Goal: Task Accomplishment & Management: Complete application form

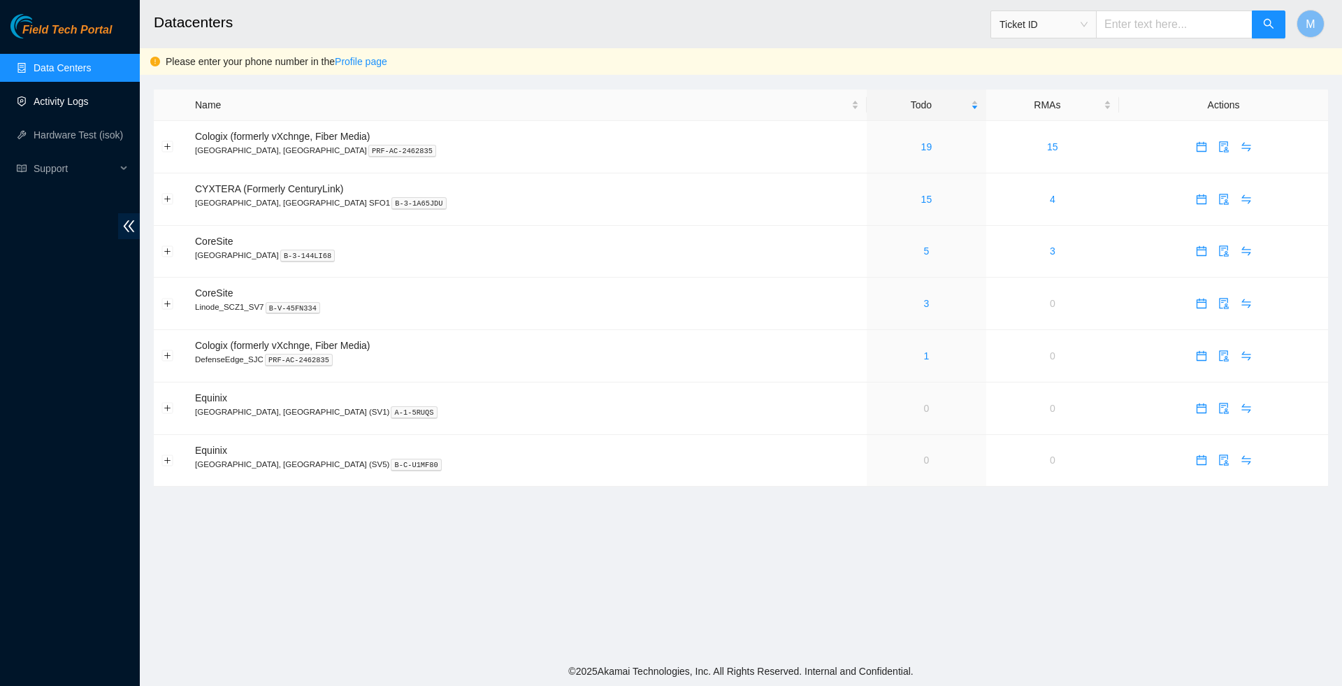
click at [89, 106] on link "Activity Logs" at bounding box center [61, 101] width 55 height 11
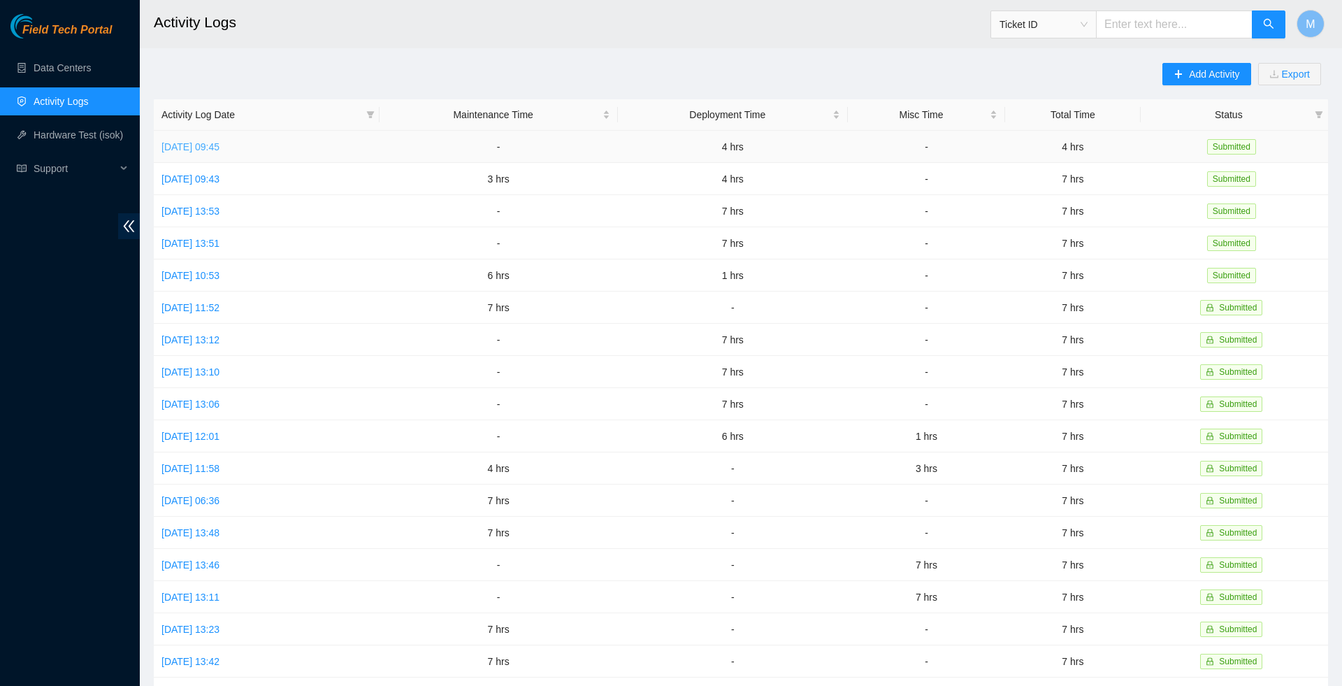
click at [196, 146] on link "Mon, 25 Aug 2025 09:45" at bounding box center [190, 146] width 58 height 11
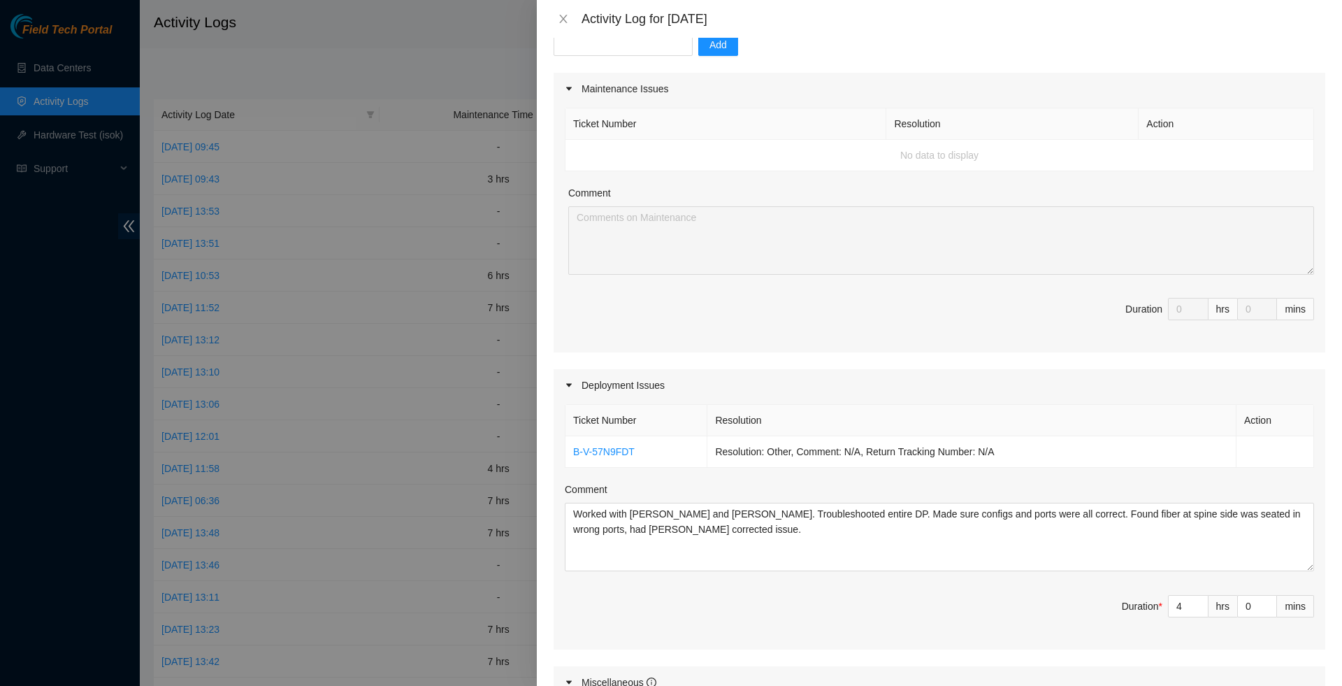
scroll to position [154, 0]
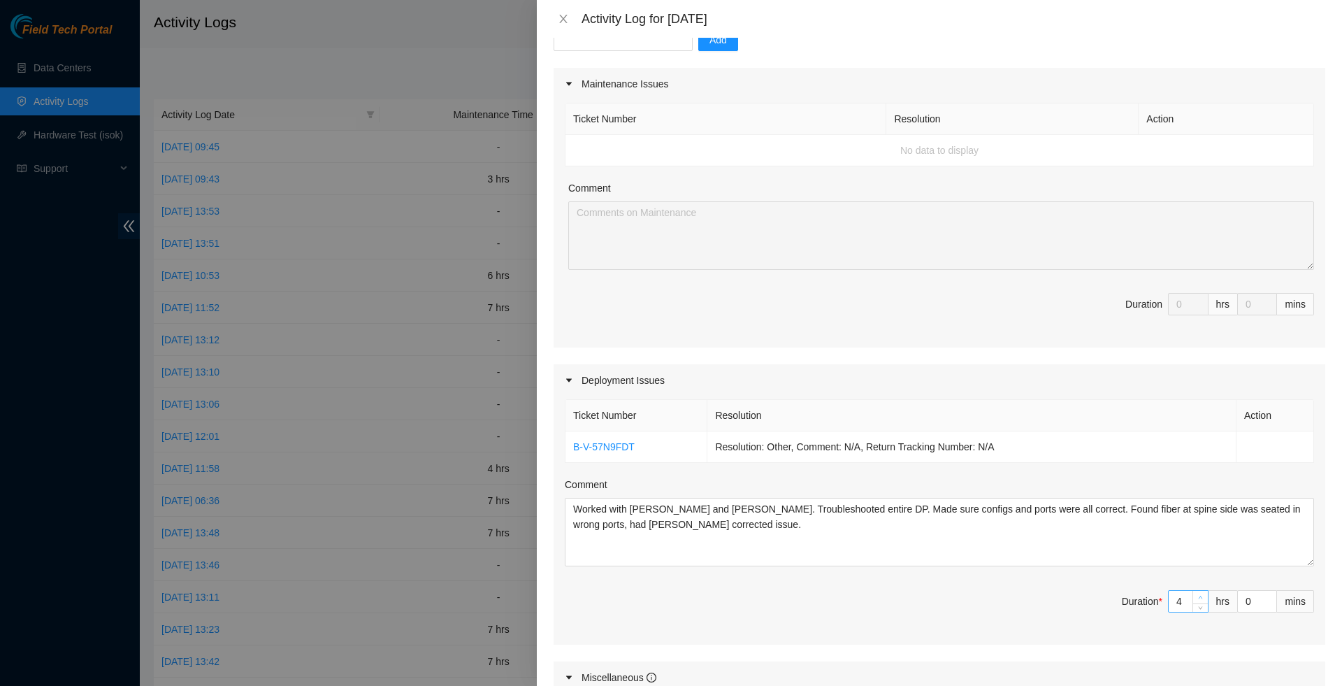
type input "5"
click at [1201, 600] on icon "up" at bounding box center [1200, 597] width 5 height 5
type input "6"
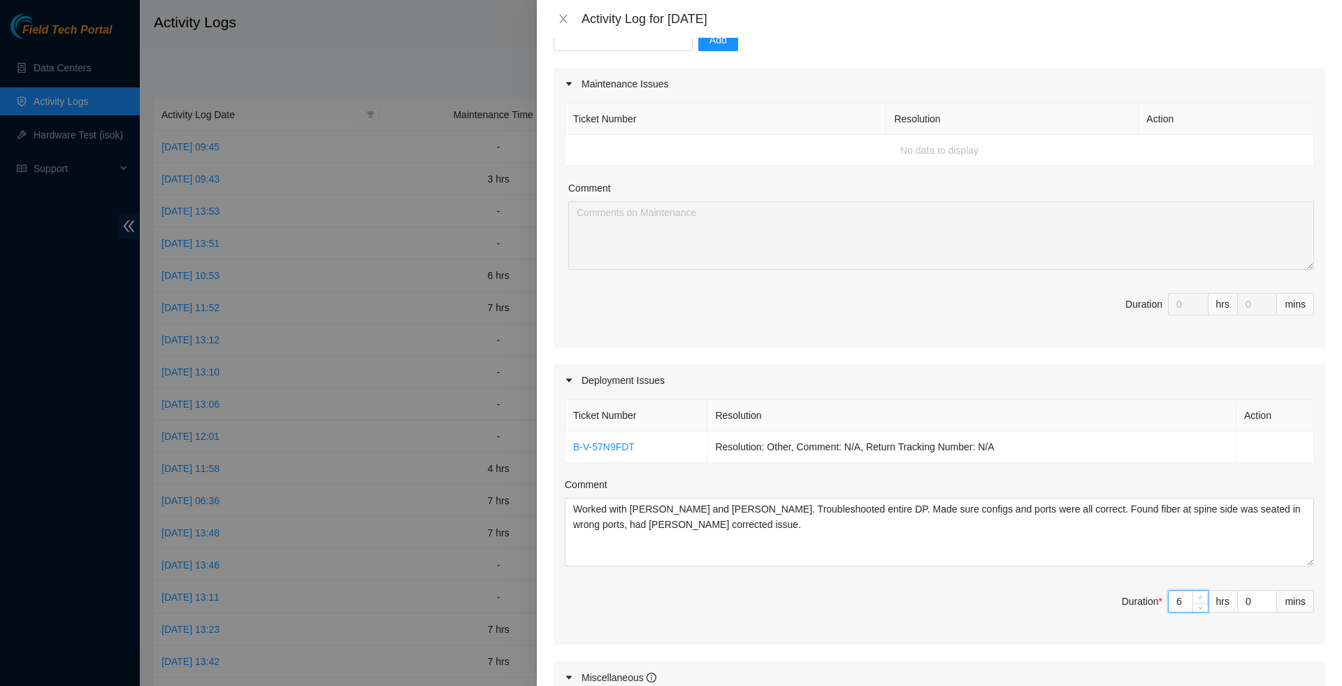
click at [1201, 600] on icon "up" at bounding box center [1200, 597] width 5 height 5
type input "5"
click at [1198, 608] on icon "down" at bounding box center [1200, 605] width 5 height 5
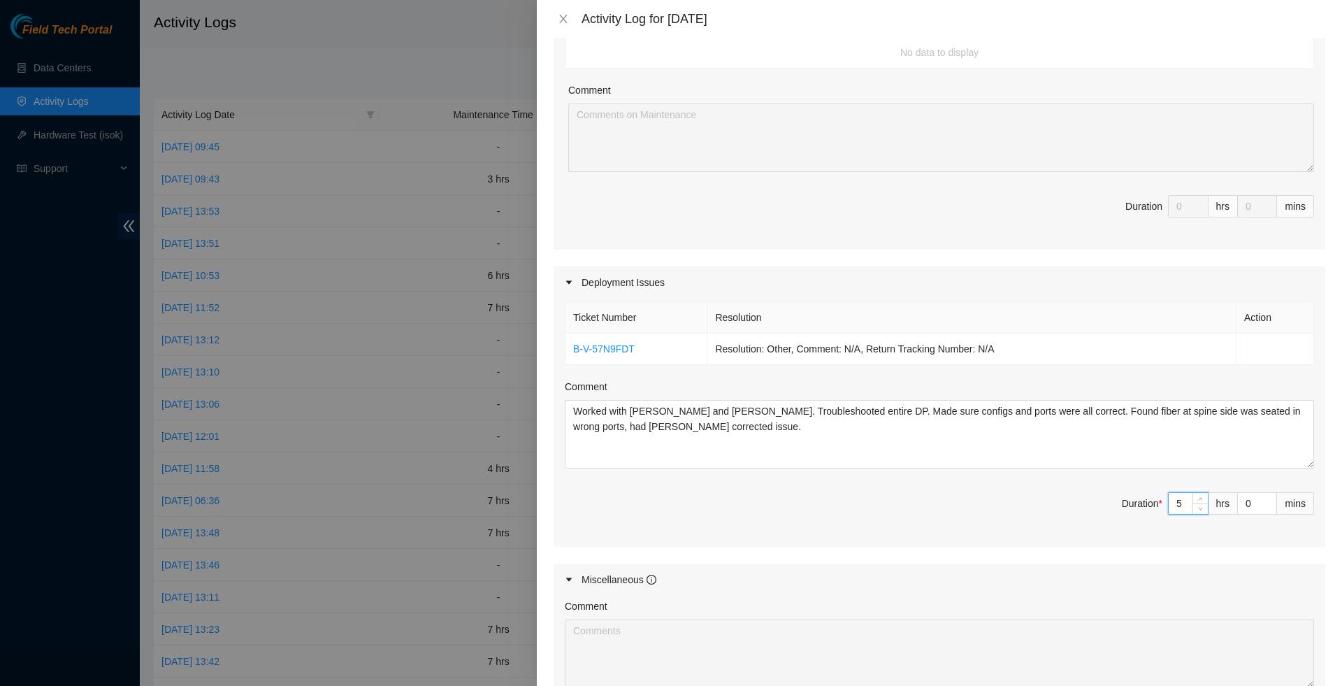
scroll to position [258, 0]
click at [923, 526] on span "Duration * 5 hrs 0 mins" at bounding box center [939, 506] width 749 height 39
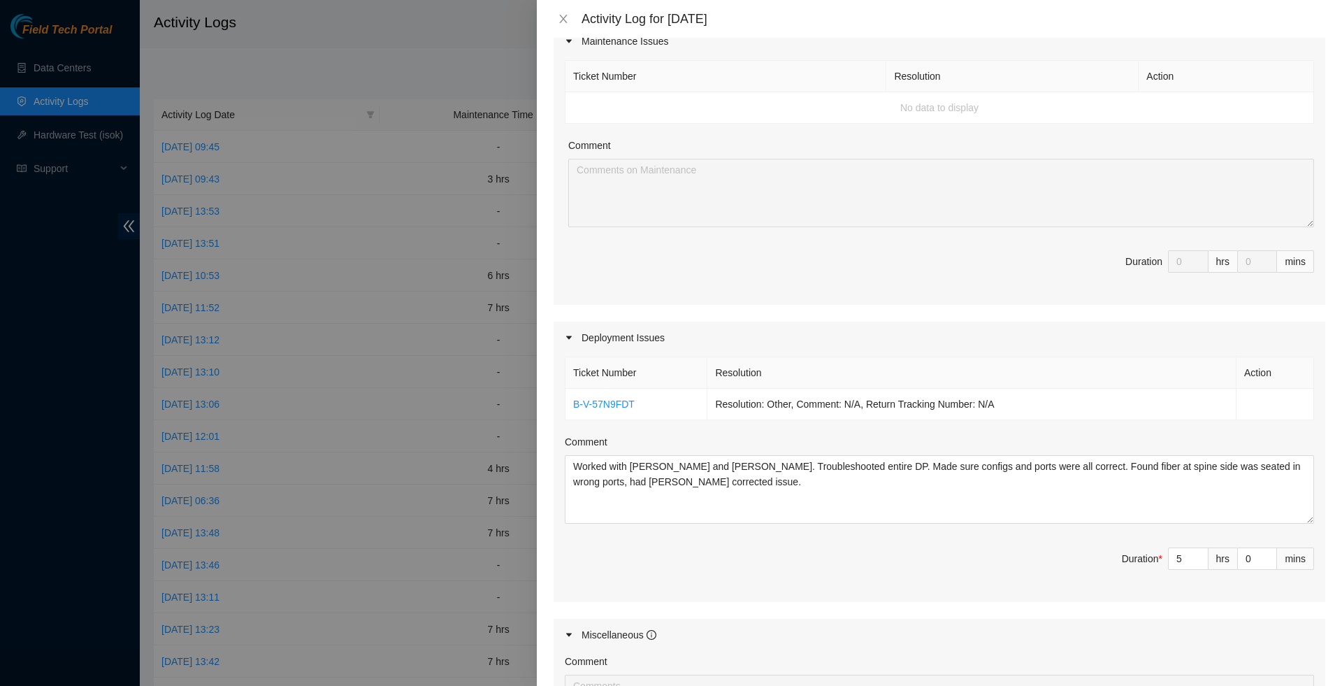
scroll to position [319, 0]
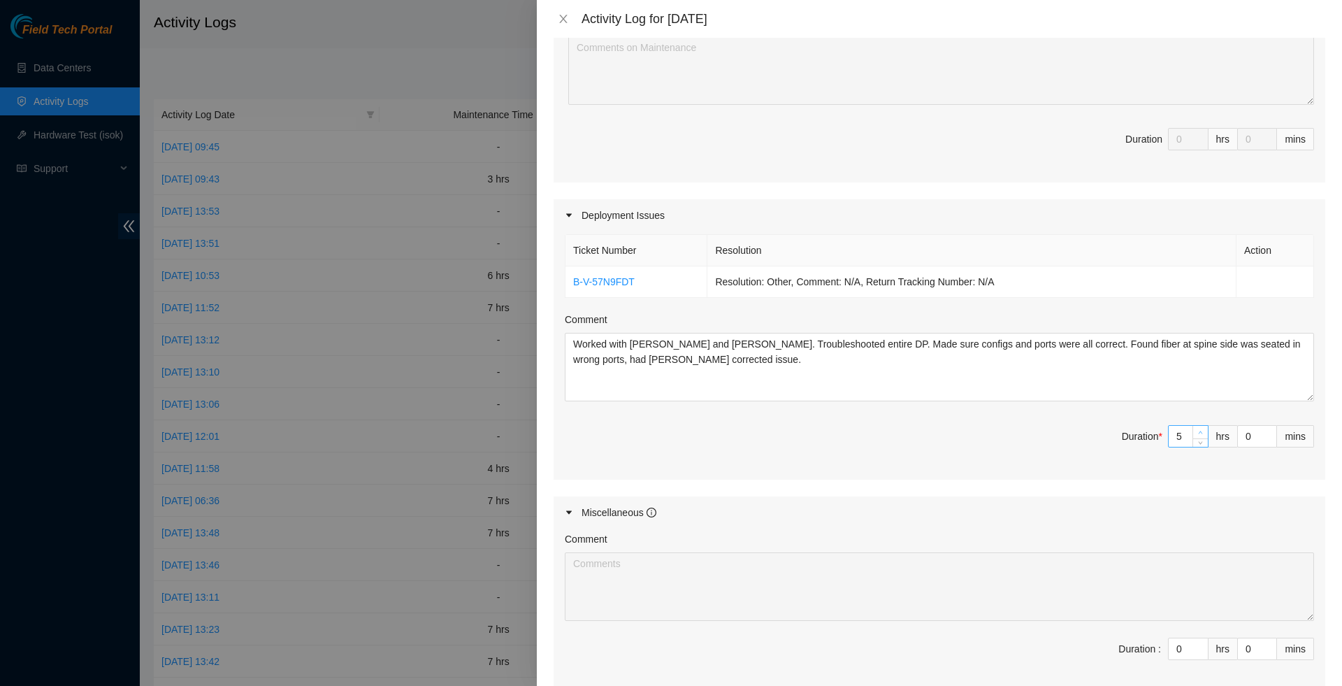
type input "6"
click at [1198, 437] on span "up" at bounding box center [1201, 433] width 8 height 8
click at [1004, 464] on span "Duration * 6 hrs 0 mins" at bounding box center [939, 444] width 749 height 39
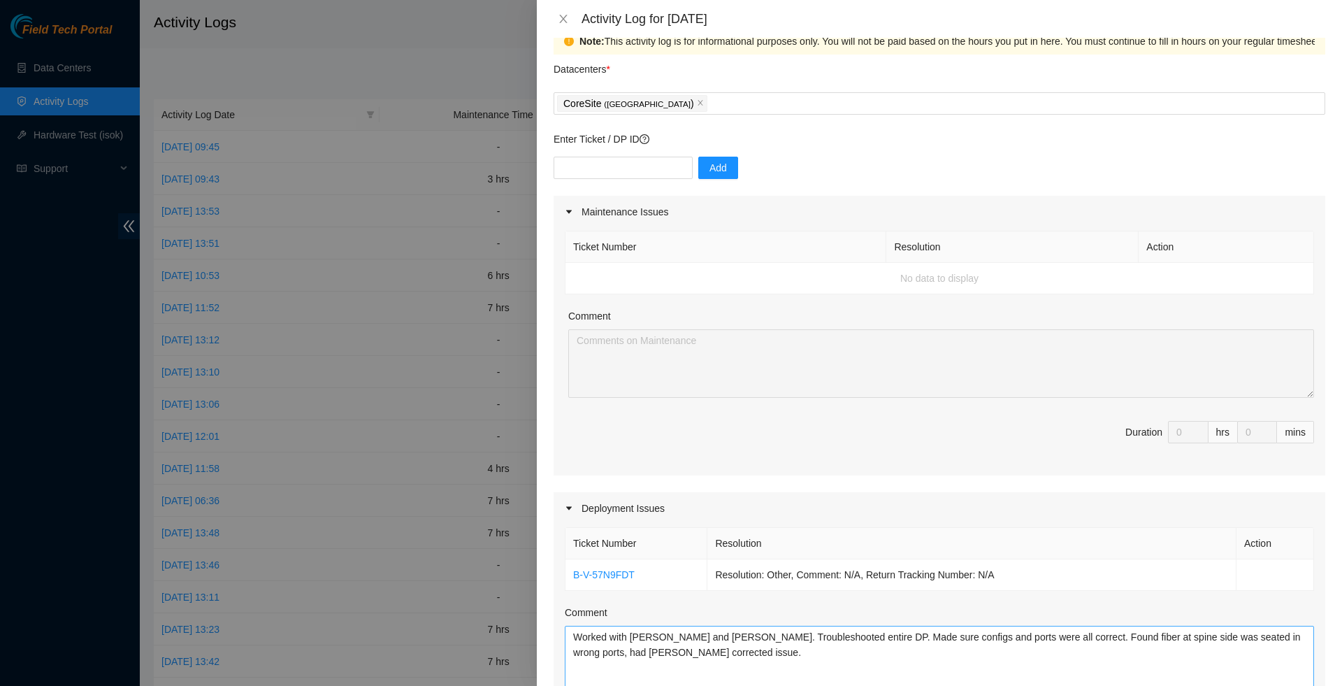
scroll to position [0, 0]
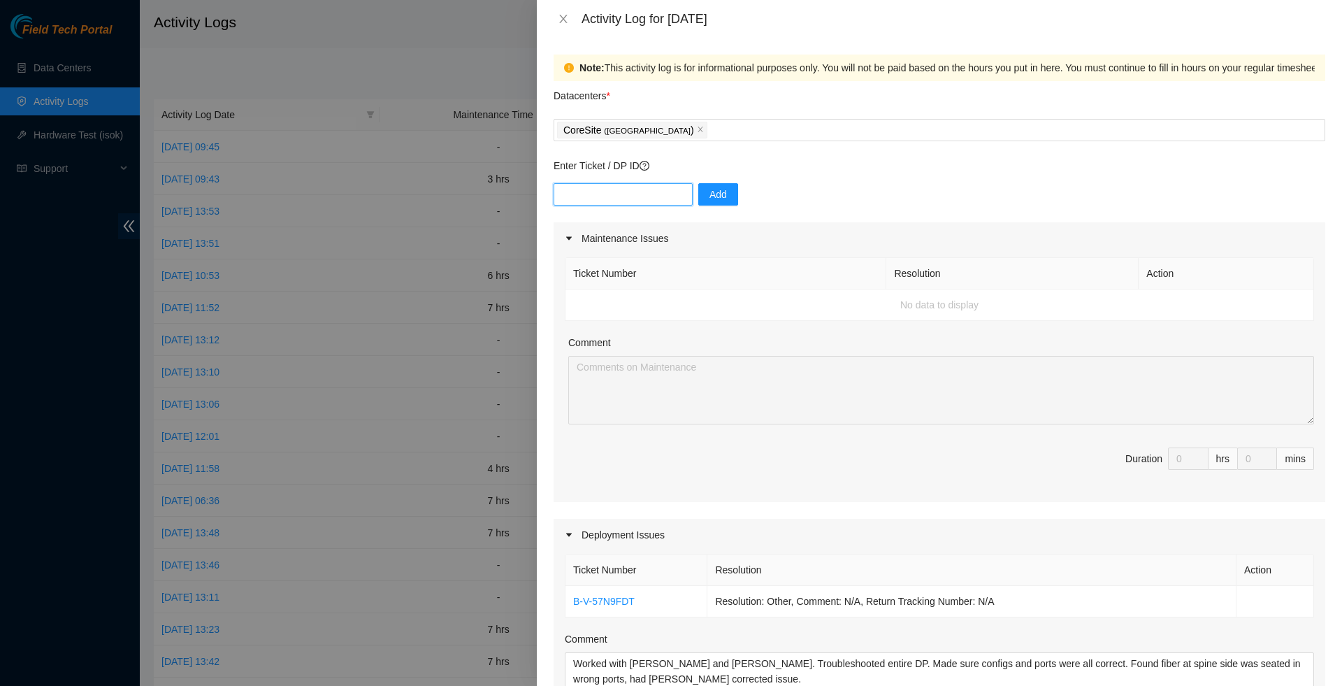
click at [597, 203] on input "text" at bounding box center [623, 194] width 139 height 22
paste input "B-V-5SU9H8P"
type input "B-V-5SU9H8P"
click at [716, 201] on span "Add" at bounding box center [718, 194] width 17 height 15
click at [649, 191] on input "text" at bounding box center [623, 194] width 139 height 22
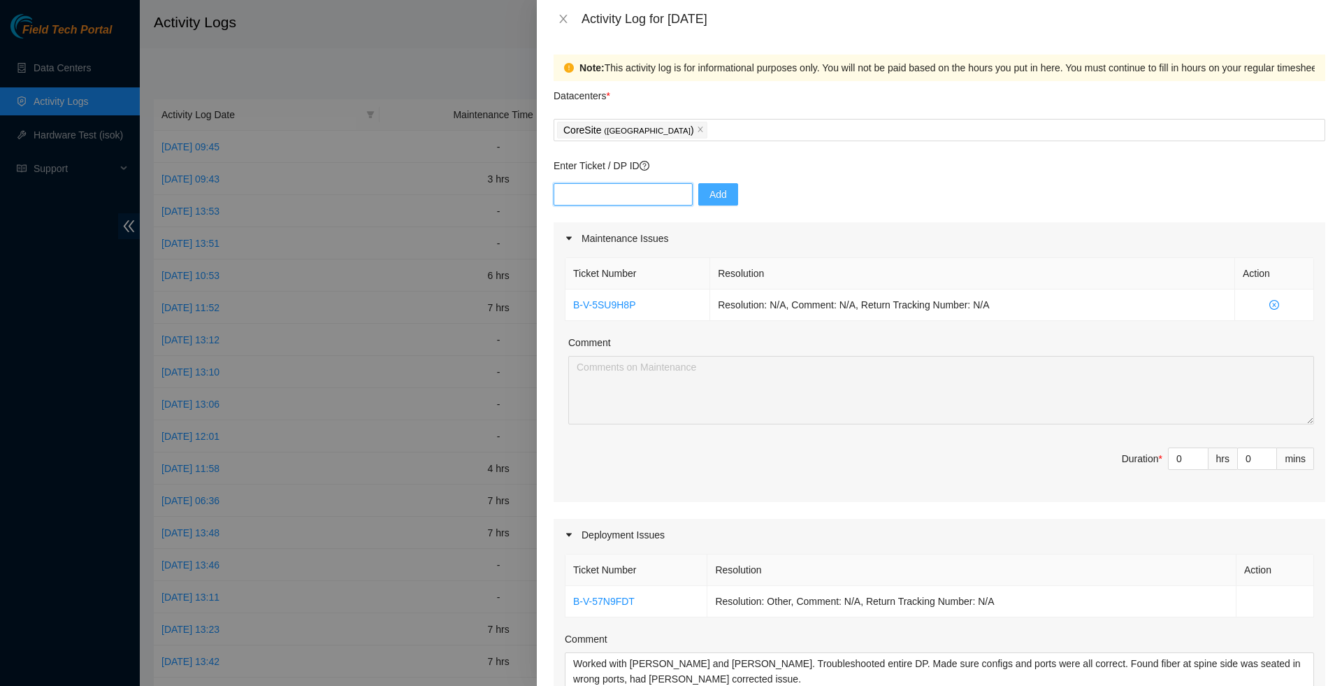
paste input "B-V-5S1GDJP"
type input "B-V-5S1GDJP"
click at [722, 196] on span "Add" at bounding box center [718, 194] width 17 height 15
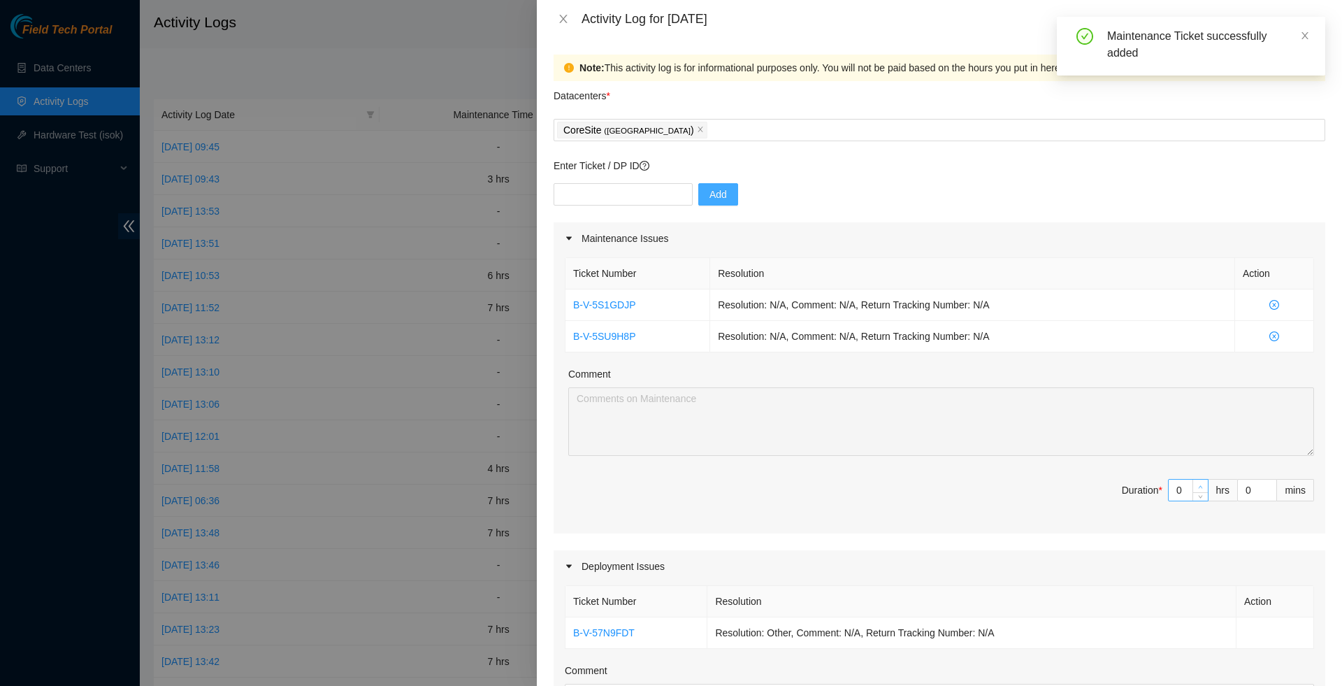
type input "1"
type input "7"
click at [1198, 489] on icon "up" at bounding box center [1200, 486] width 5 height 5
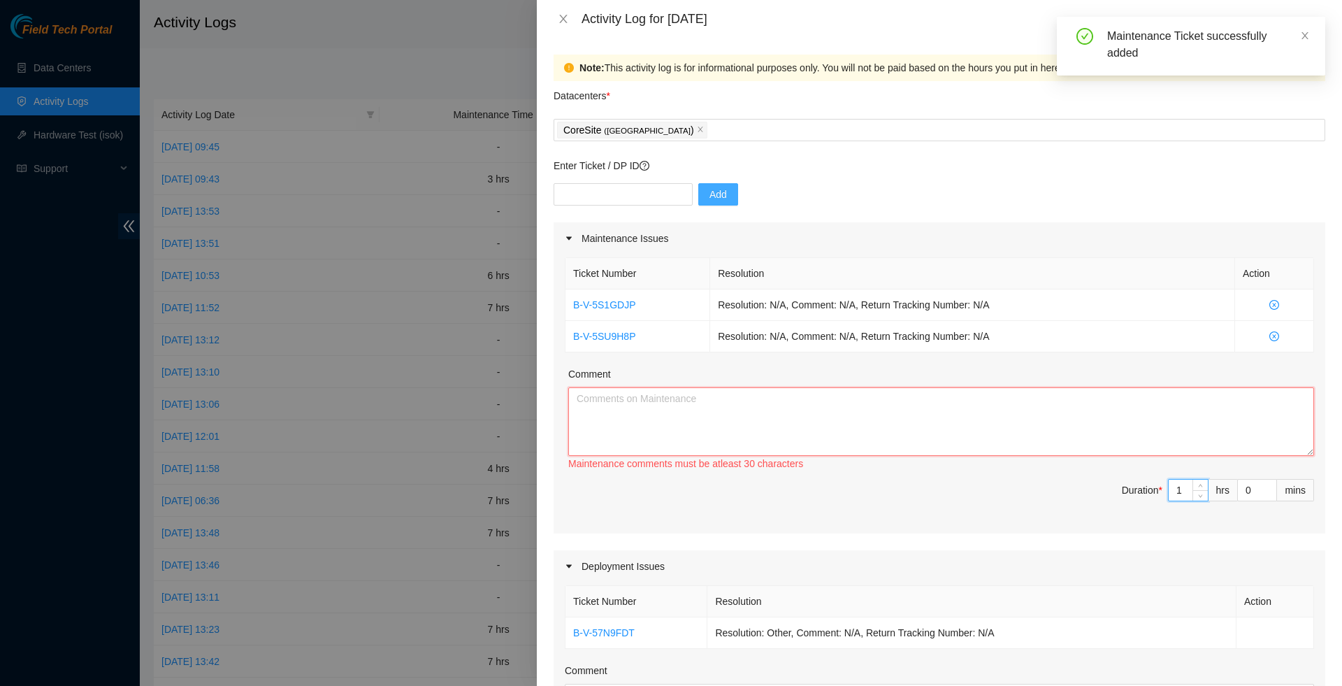
click at [1065, 432] on textarea "Comment" at bounding box center [941, 421] width 746 height 69
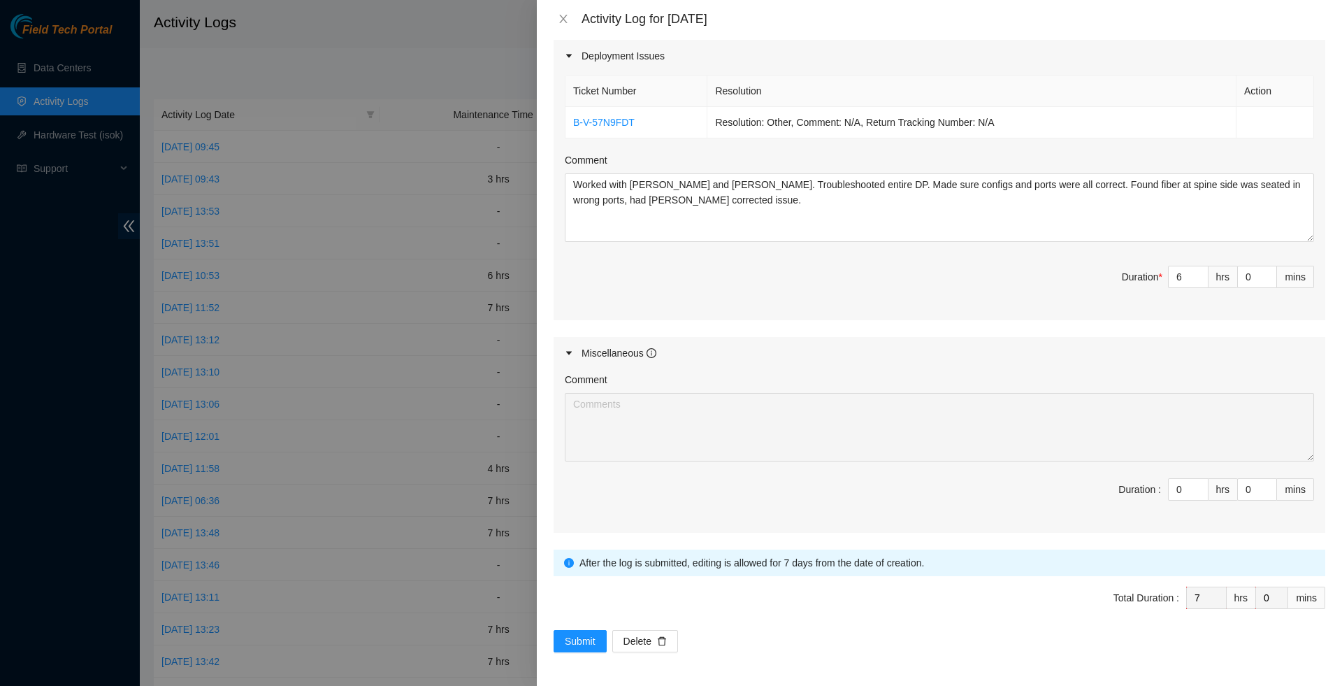
scroll to position [532, 0]
type textarea "Worked on RMA with Danny and Paulina, 2 machines were assigned to single ticket…"
click at [577, 646] on span "Submit" at bounding box center [580, 640] width 31 height 15
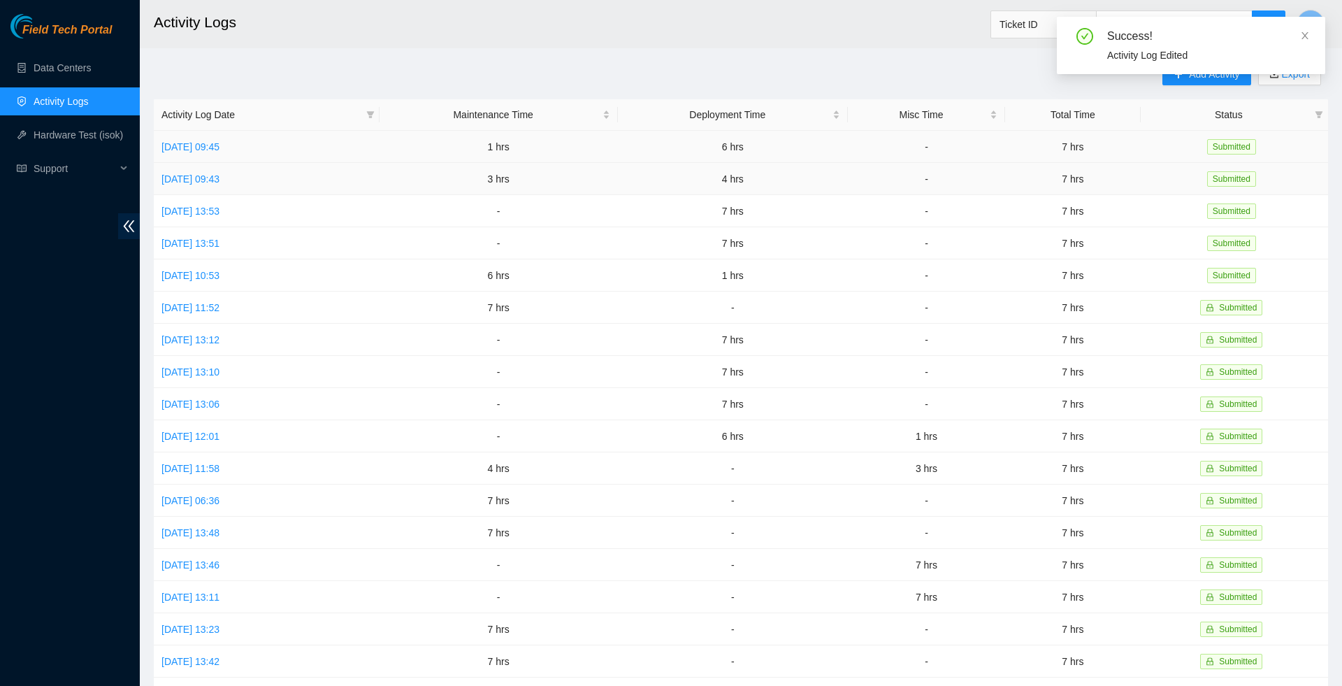
scroll to position [0, 0]
click at [91, 65] on link "Data Centers" at bounding box center [62, 67] width 57 height 11
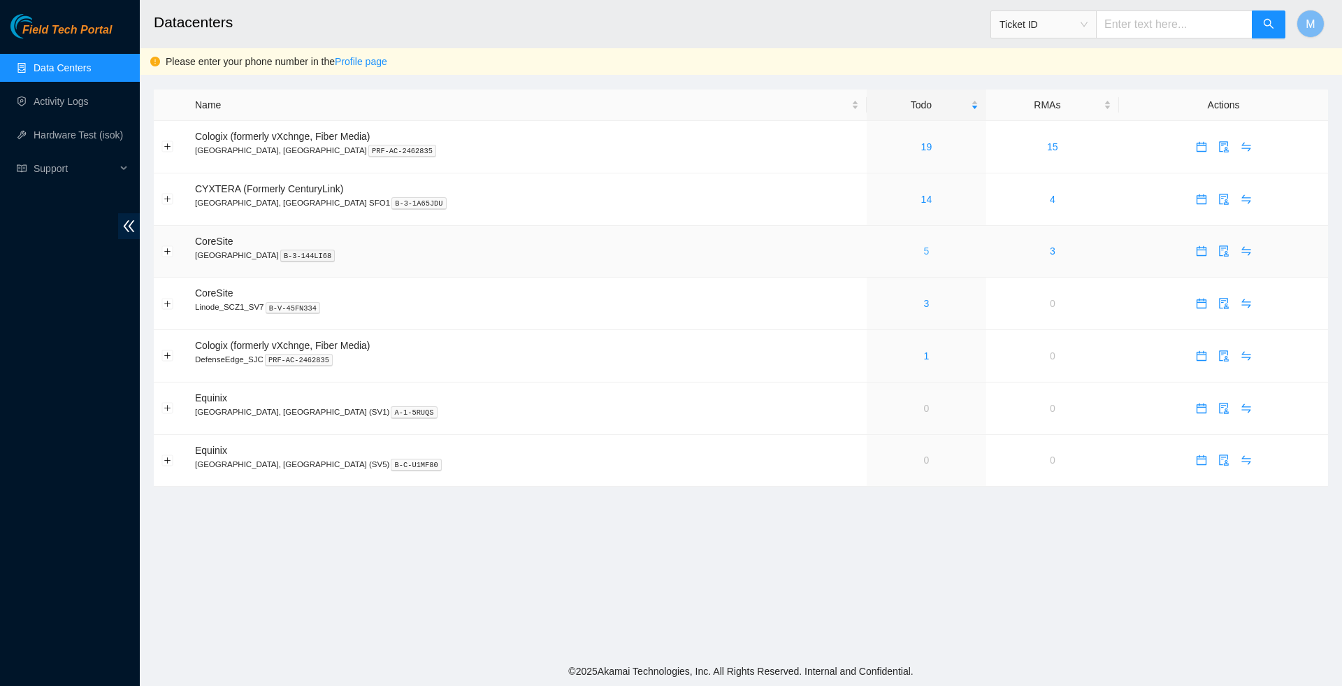
click at [924, 255] on link "5" at bounding box center [927, 250] width 6 height 11
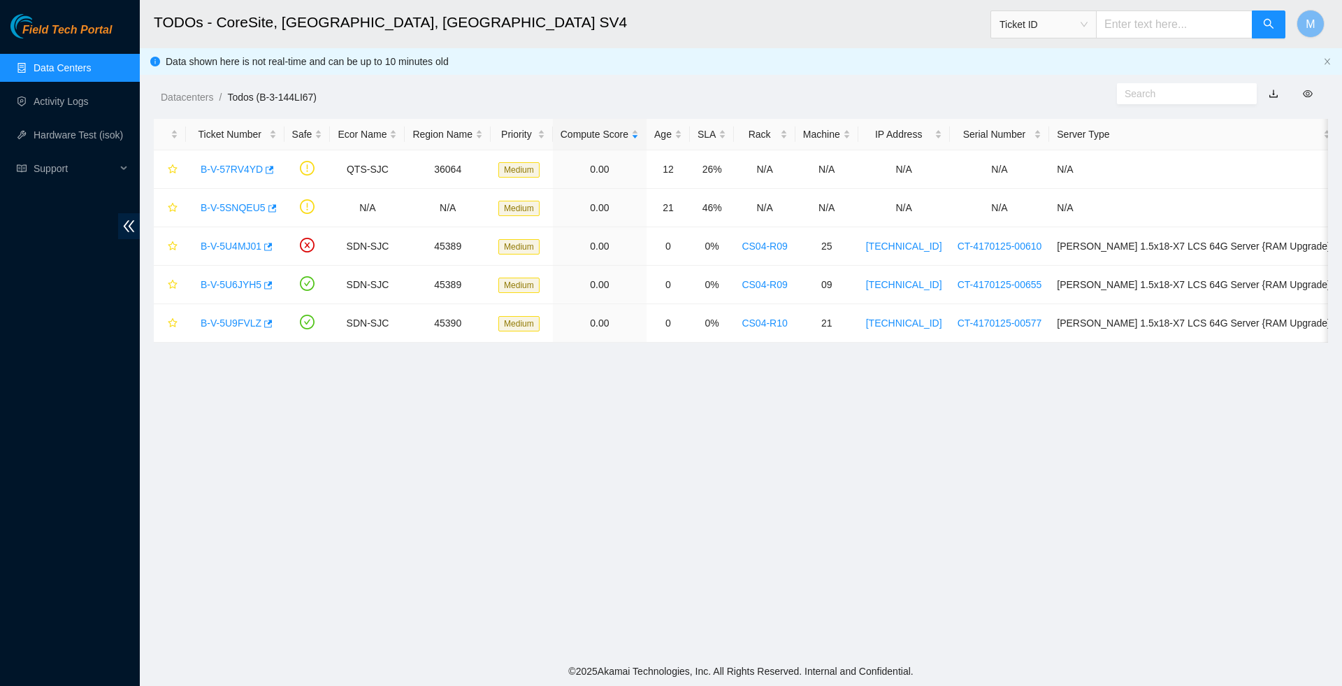
click at [80, 73] on link "Data Centers" at bounding box center [62, 67] width 57 height 11
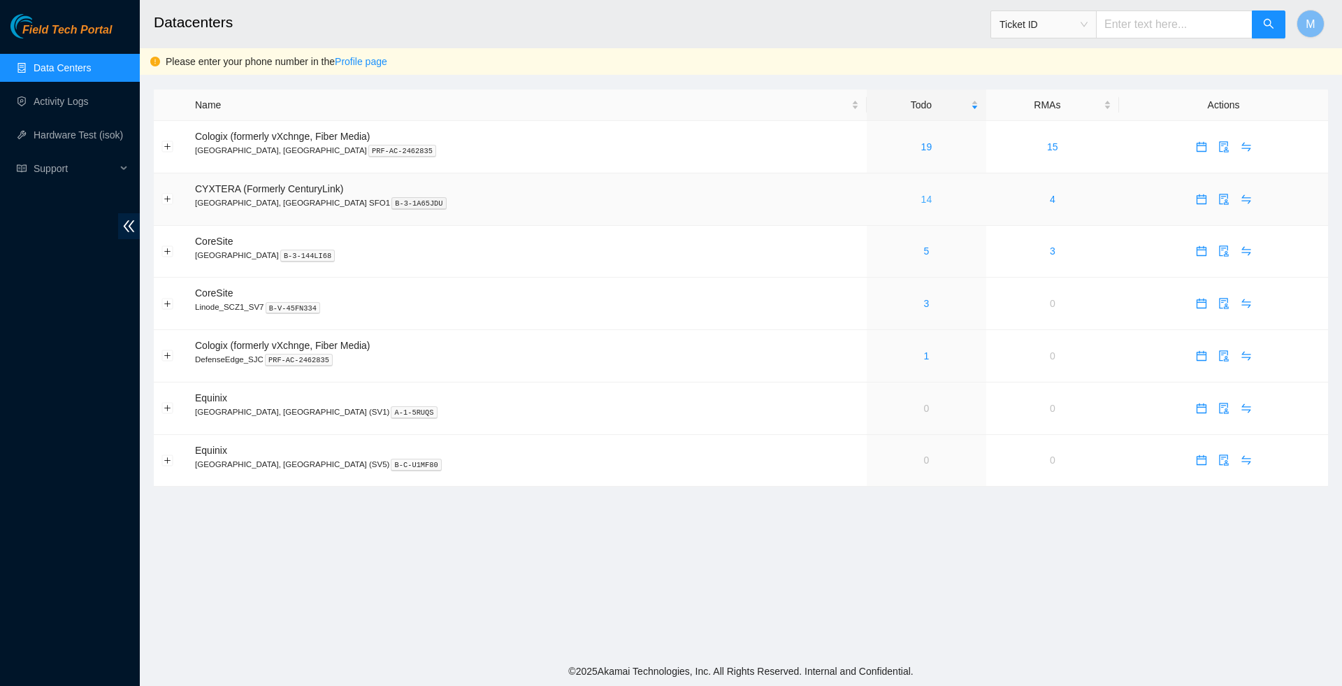
click at [921, 201] on link "14" at bounding box center [926, 199] width 11 height 11
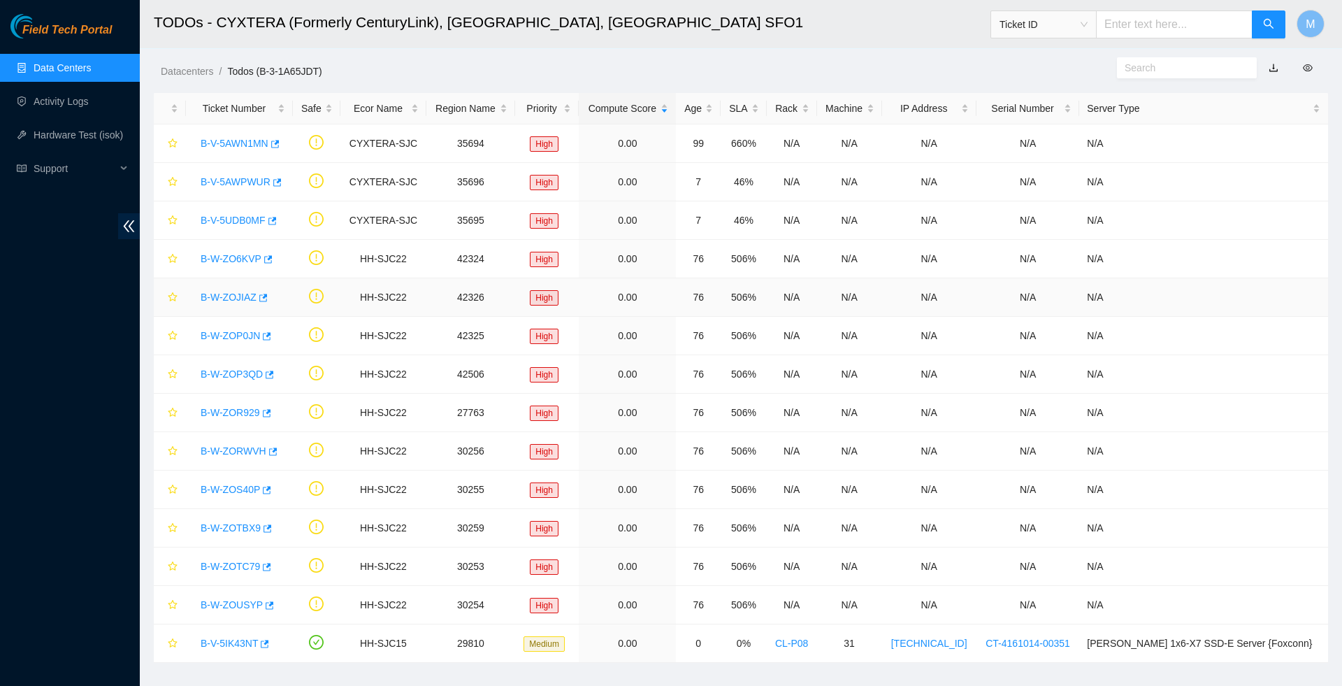
scroll to position [25, 0]
click at [71, 71] on link "Data Centers" at bounding box center [62, 67] width 57 height 11
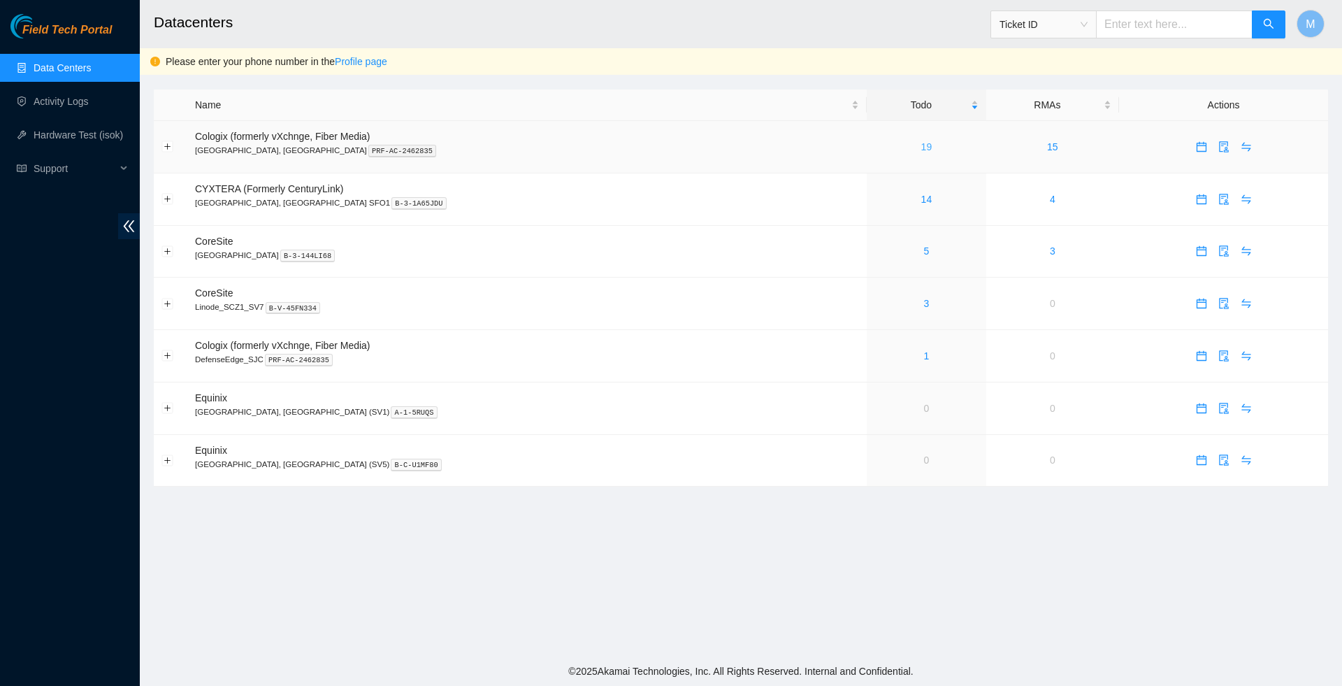
click at [921, 145] on link "19" at bounding box center [926, 146] width 11 height 11
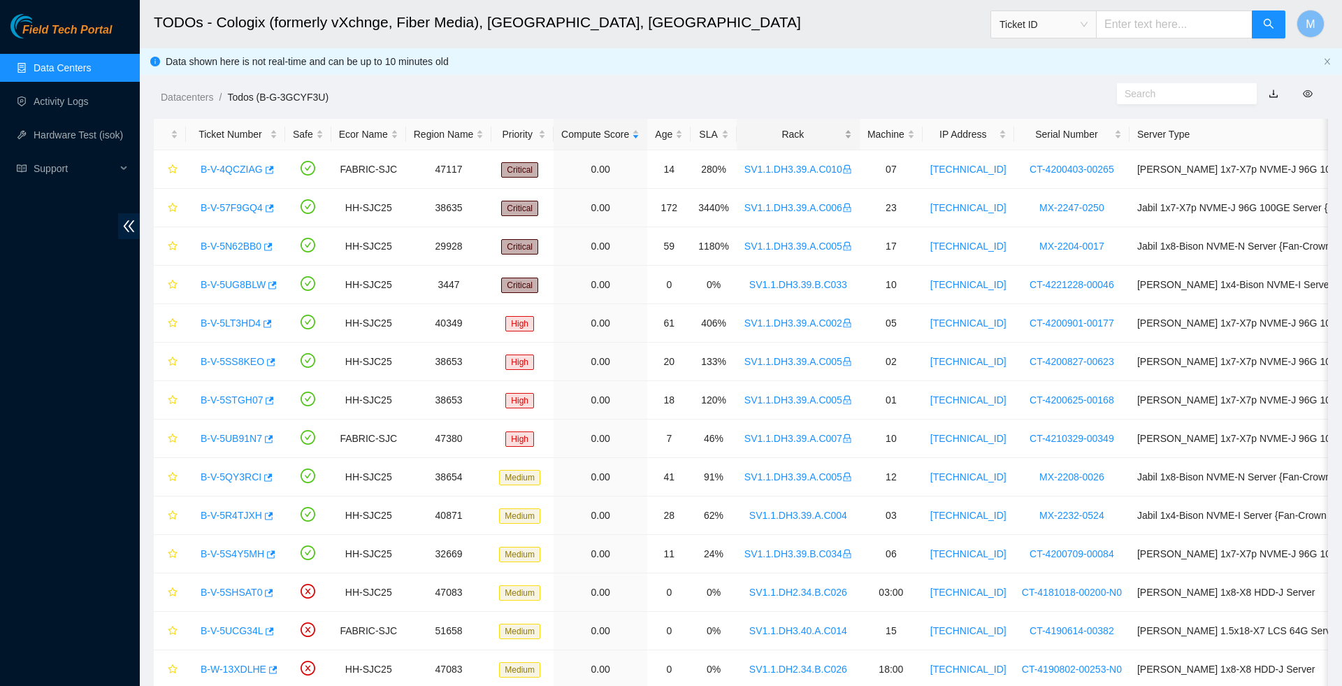
click at [837, 131] on div "Rack" at bounding box center [799, 134] width 108 height 15
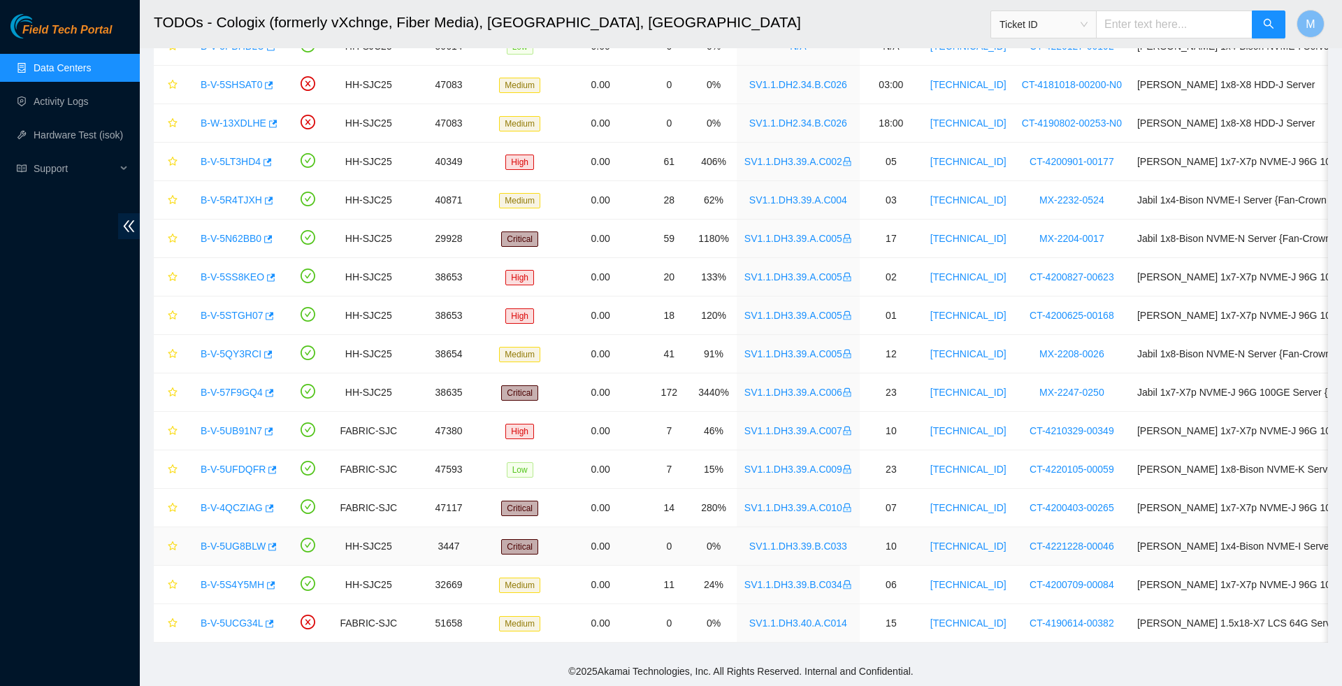
scroll to position [194, 0]
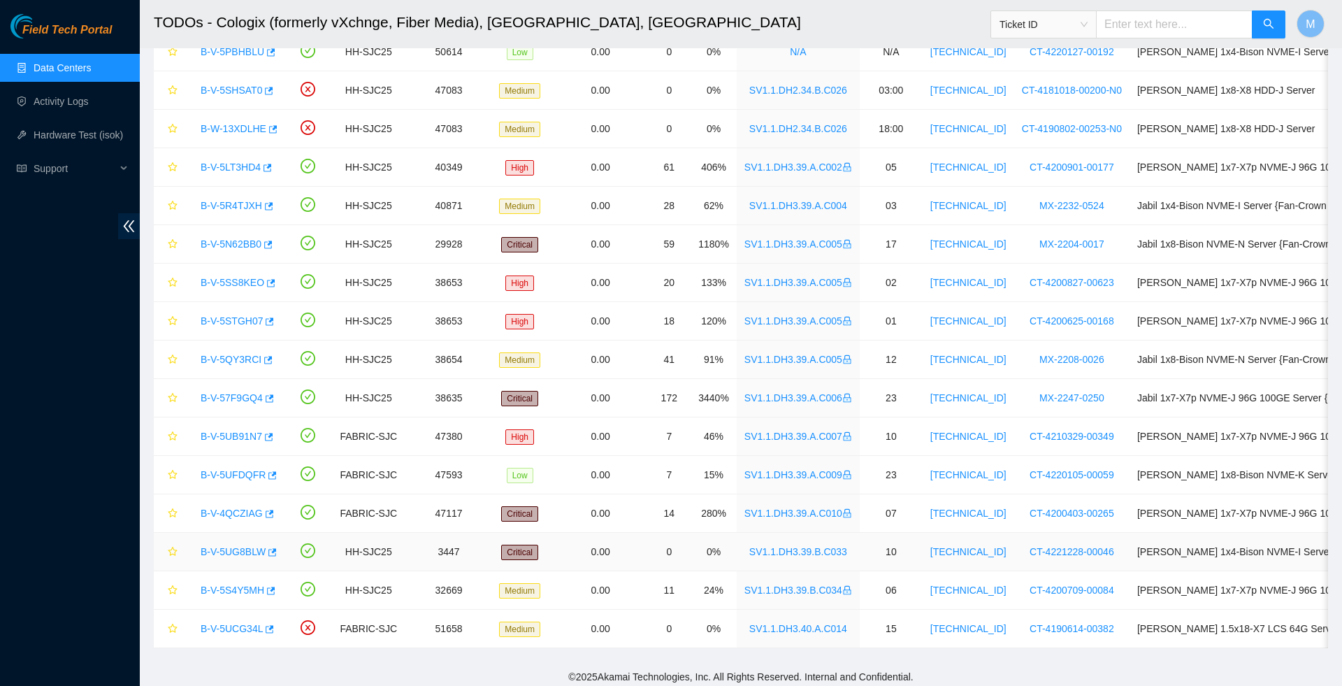
click at [238, 555] on link "B-V-5UG8BLW" at bounding box center [233, 551] width 65 height 11
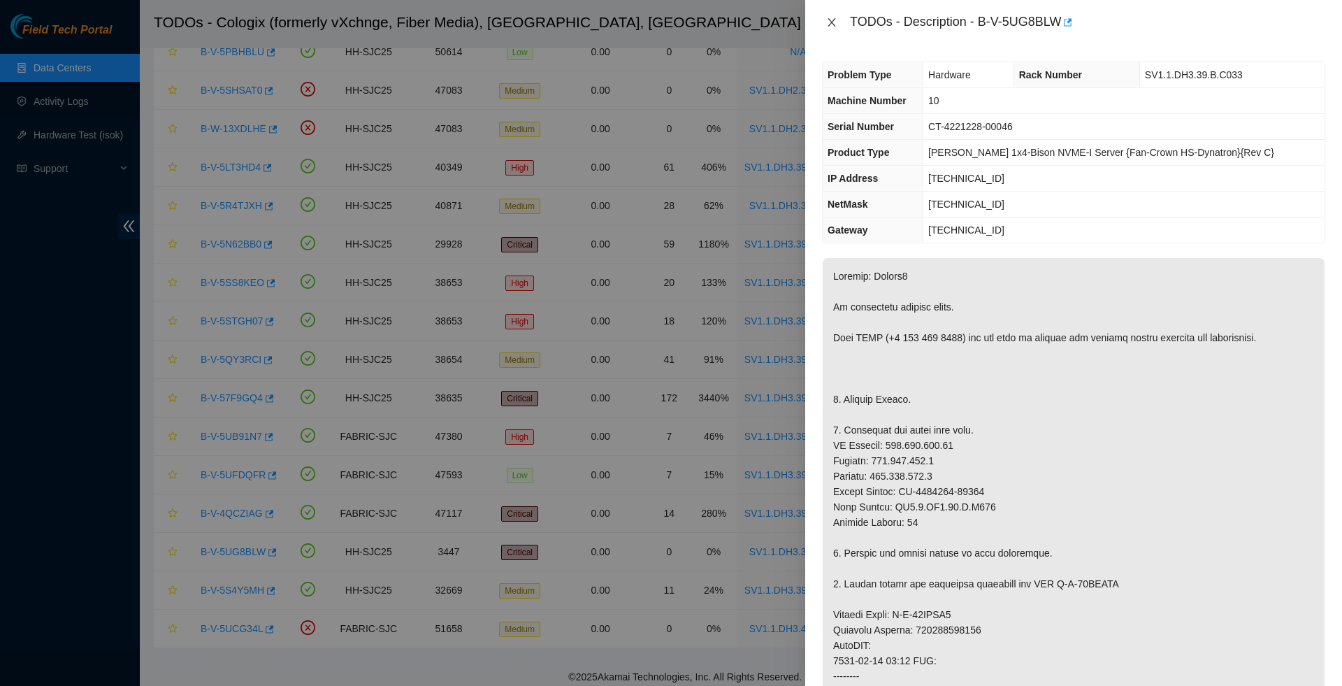
click at [832, 26] on icon "close" at bounding box center [831, 22] width 11 height 11
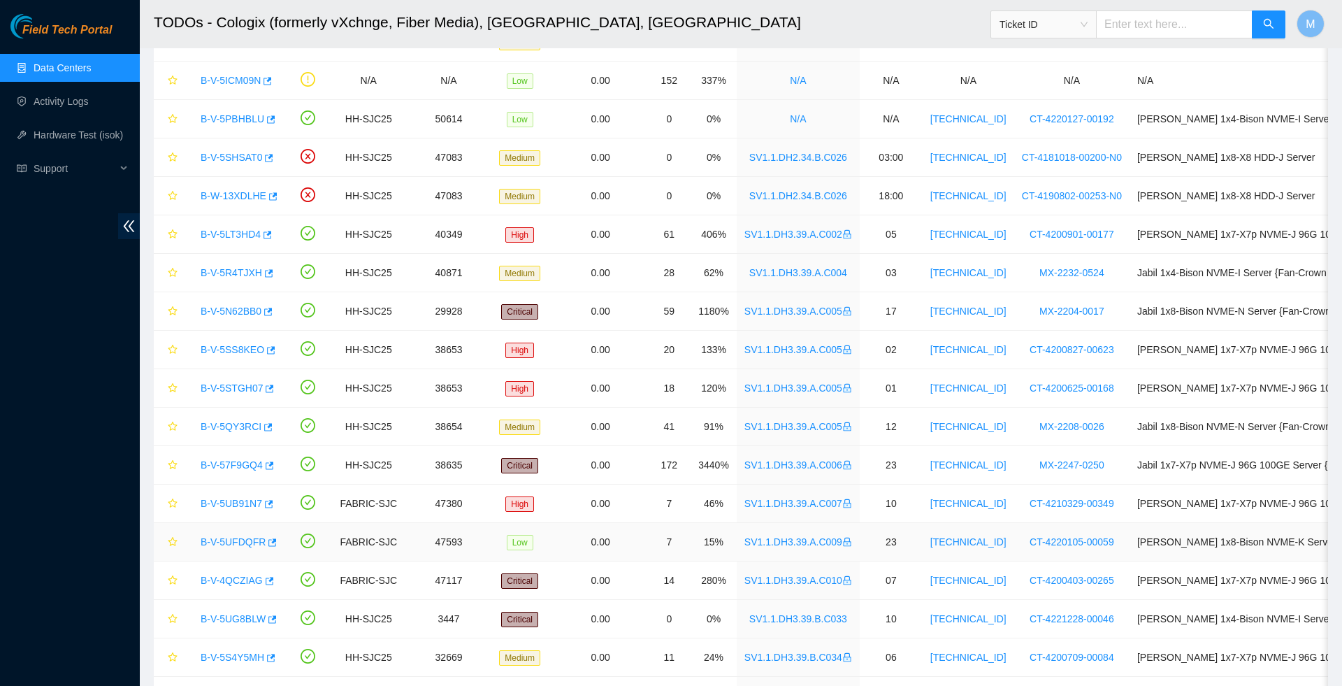
scroll to position [119, 0]
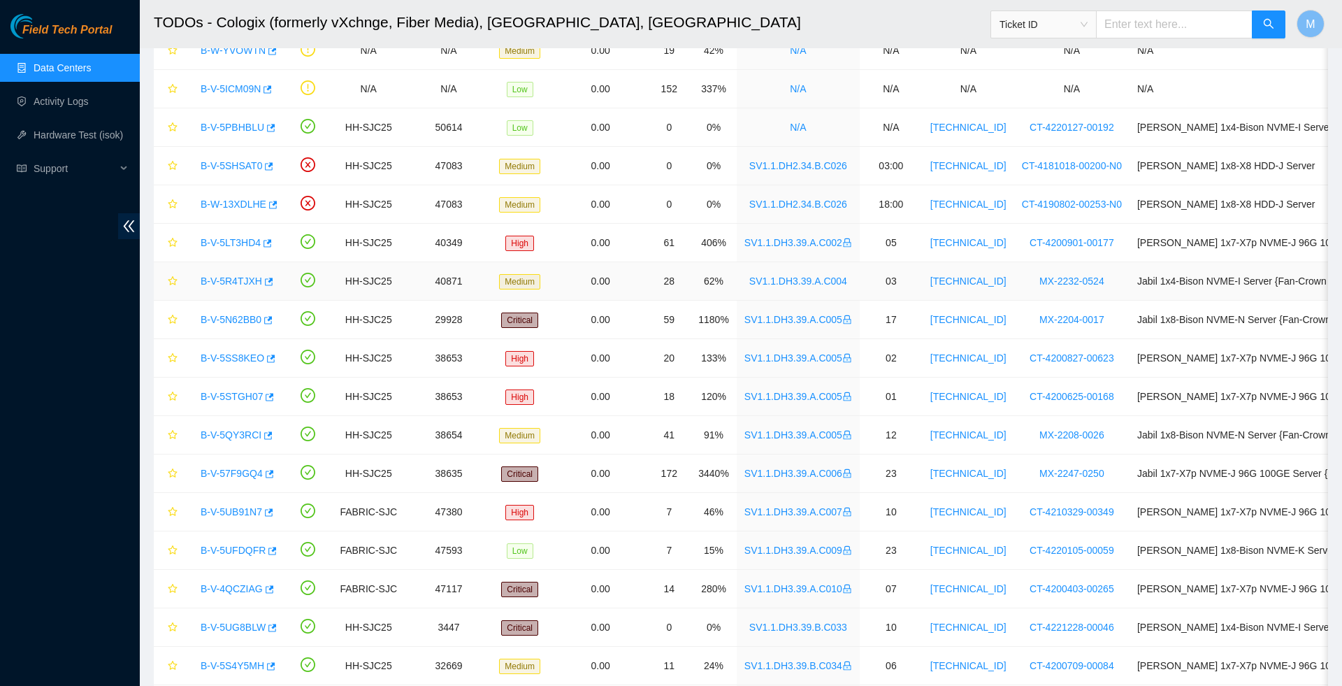
click at [227, 279] on link "B-V-5R4TJXH" at bounding box center [232, 280] width 62 height 11
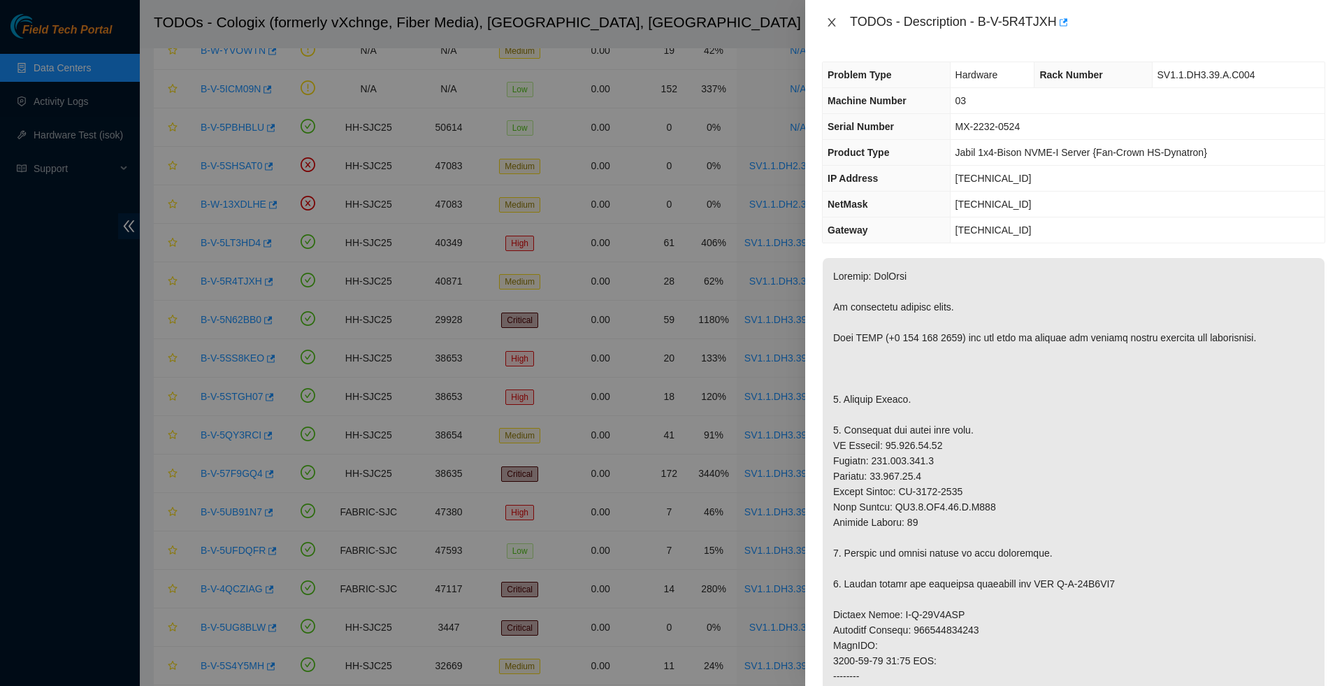
click at [833, 27] on icon "close" at bounding box center [831, 22] width 11 height 11
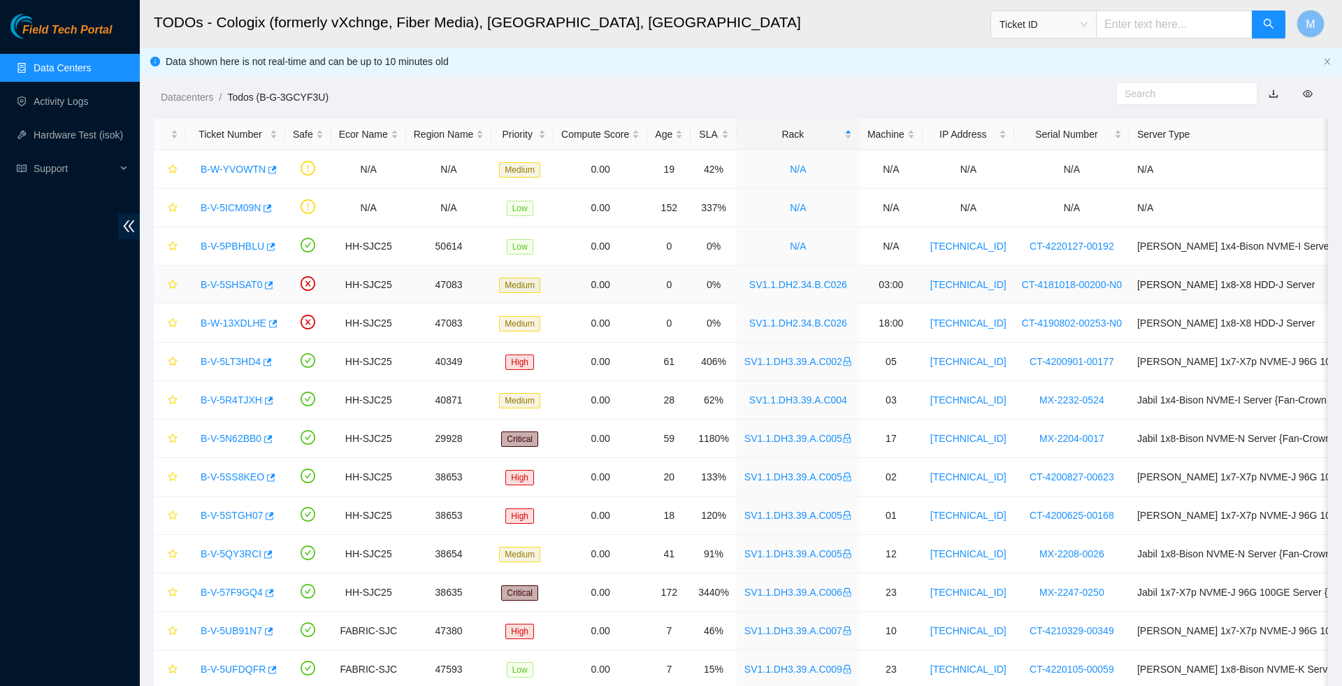
scroll to position [0, 0]
click at [275, 249] on icon "button" at bounding box center [270, 247] width 10 height 10
click at [538, 133] on div "Priority" at bounding box center [522, 134] width 47 height 15
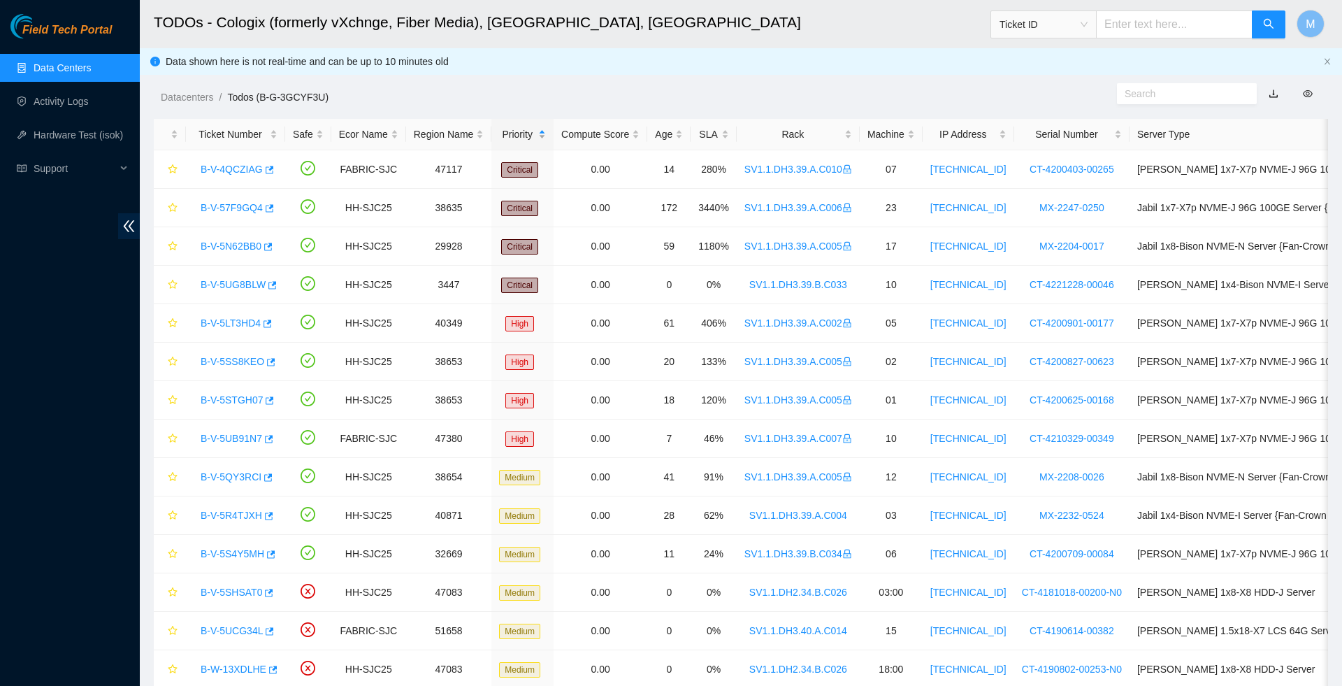
click at [538, 133] on div "Priority" at bounding box center [522, 134] width 47 height 15
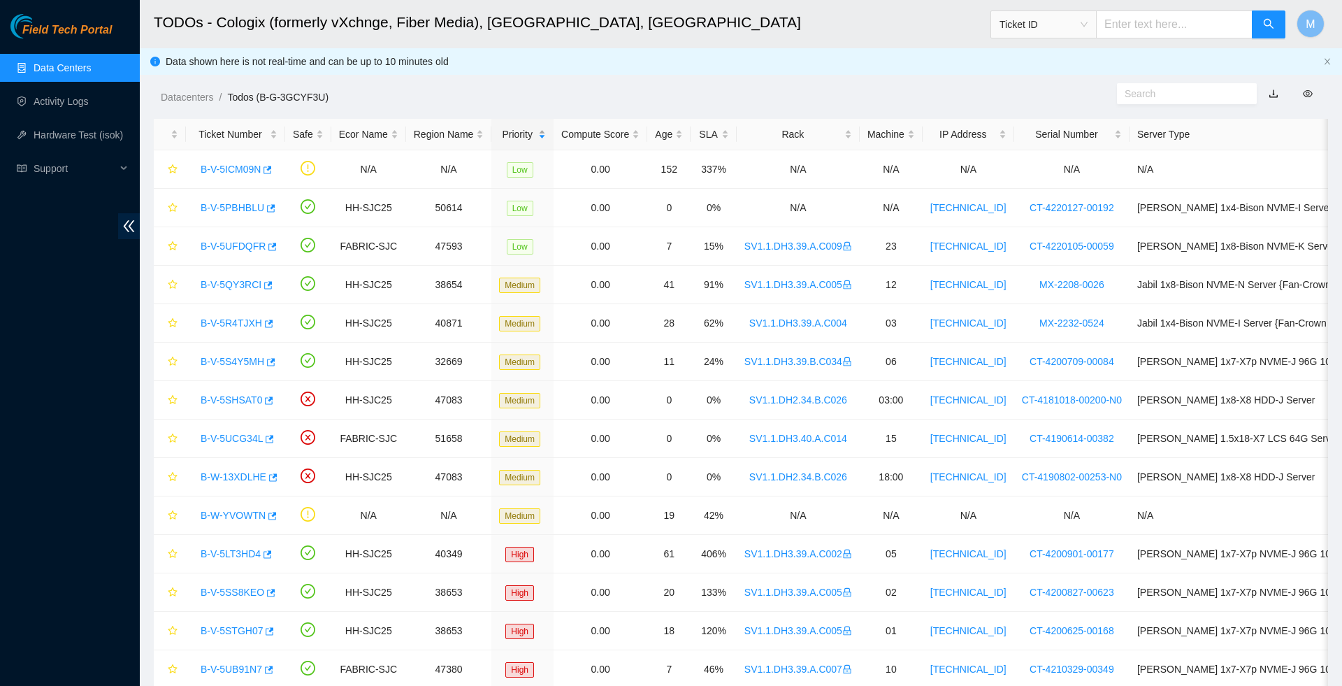
click at [538, 133] on div "Priority" at bounding box center [522, 134] width 47 height 15
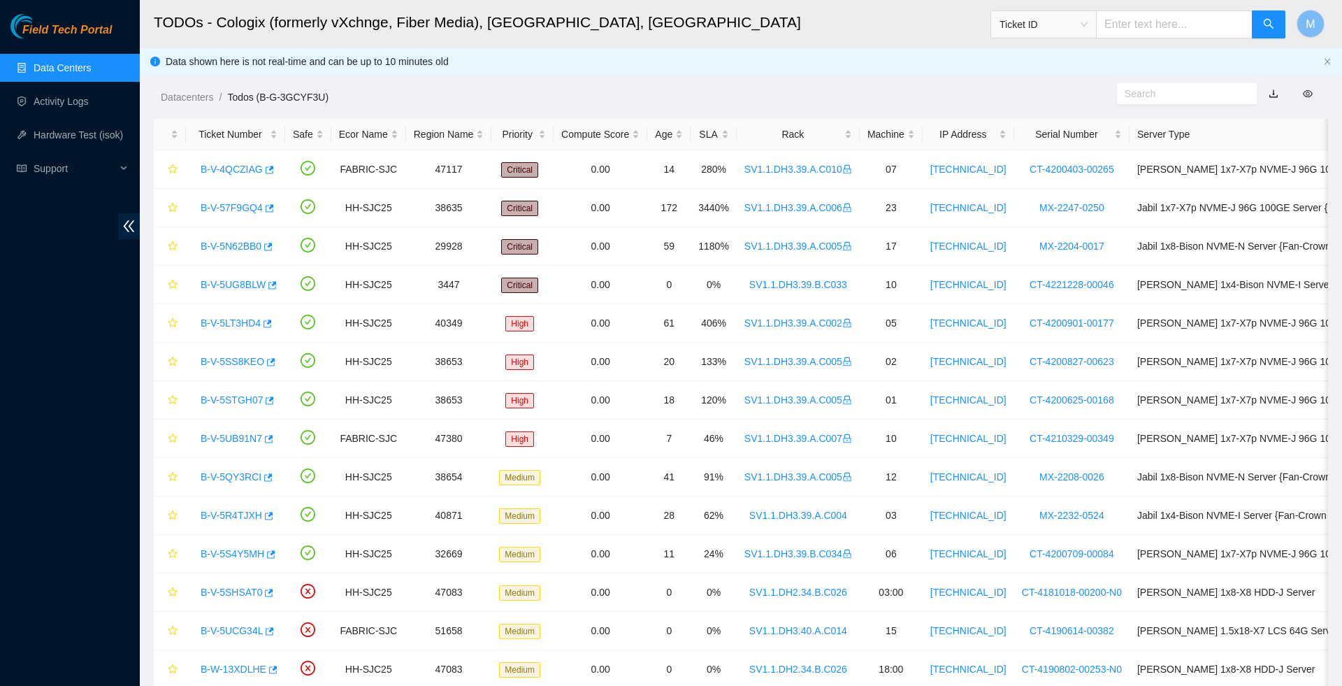
click at [76, 63] on link "Data Centers" at bounding box center [62, 67] width 57 height 11
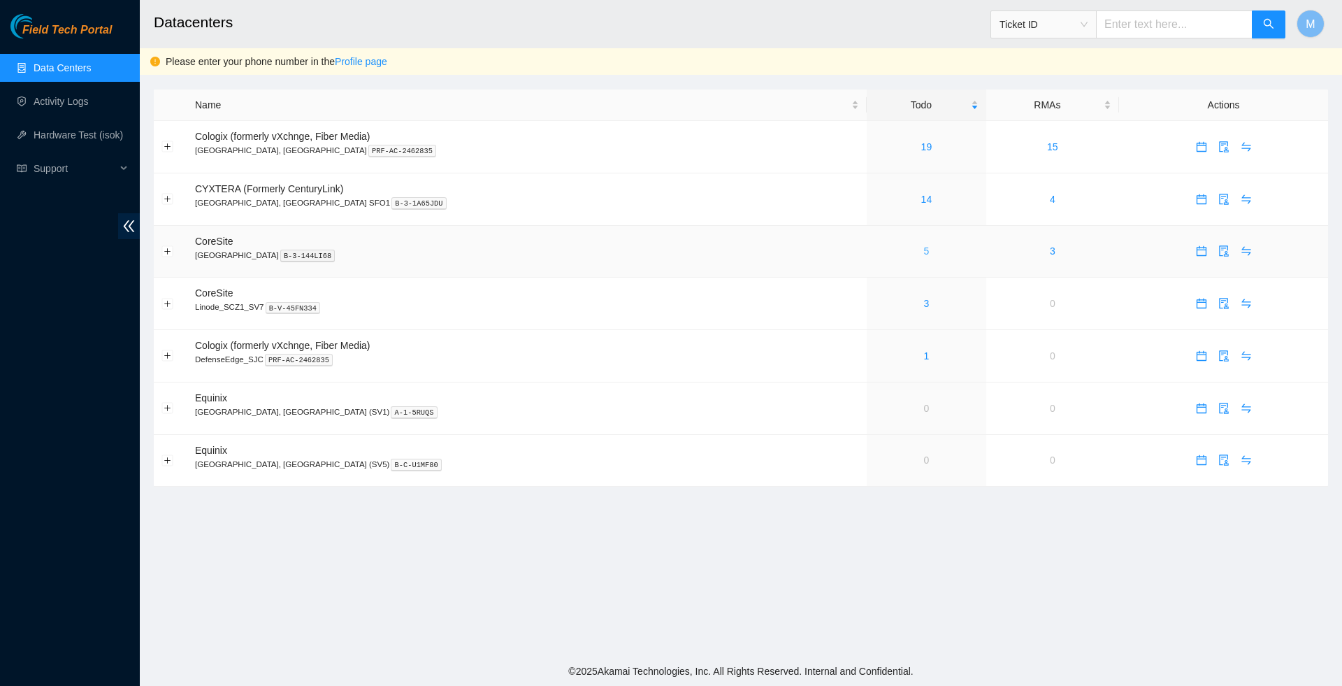
click at [924, 255] on link "5" at bounding box center [927, 250] width 6 height 11
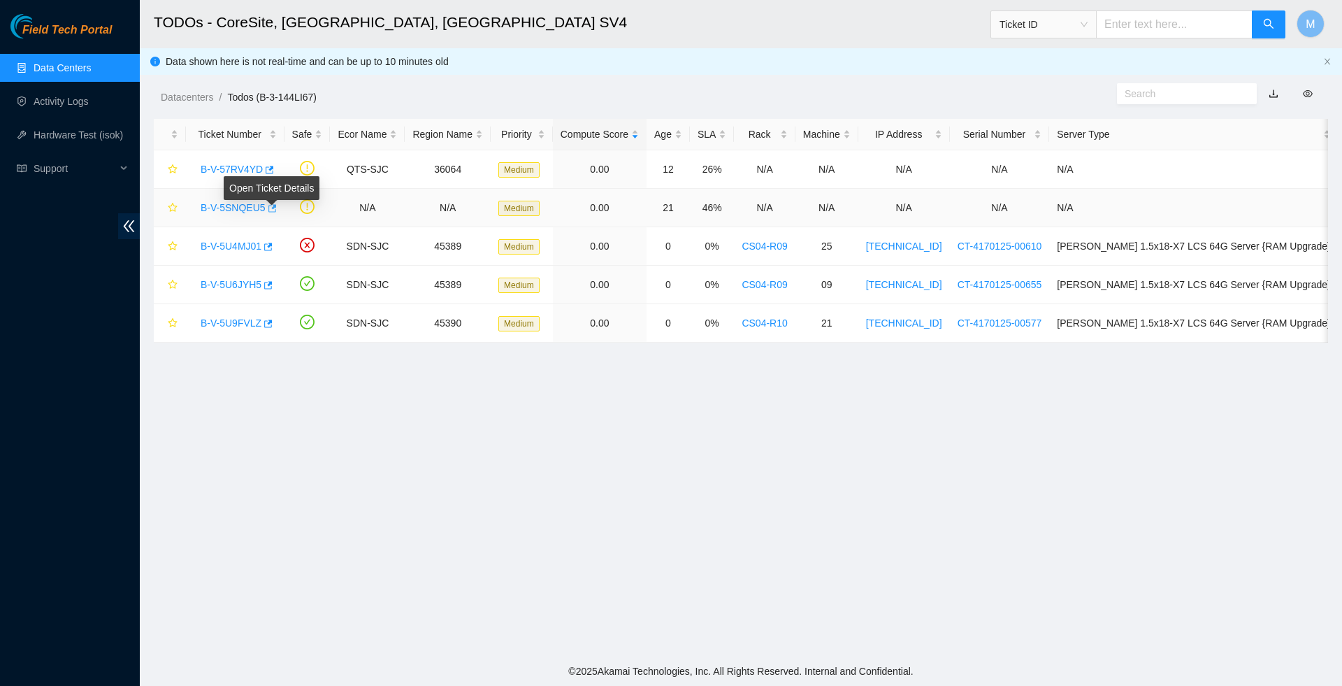
click at [278, 208] on body "Field Tech Portal Data Centers Activity Logs Hardware Test (isok) Support TODOs…" at bounding box center [671, 343] width 1342 height 686
click at [277, 208] on icon "button" at bounding box center [272, 208] width 8 height 8
click at [273, 171] on icon "button" at bounding box center [269, 170] width 10 height 10
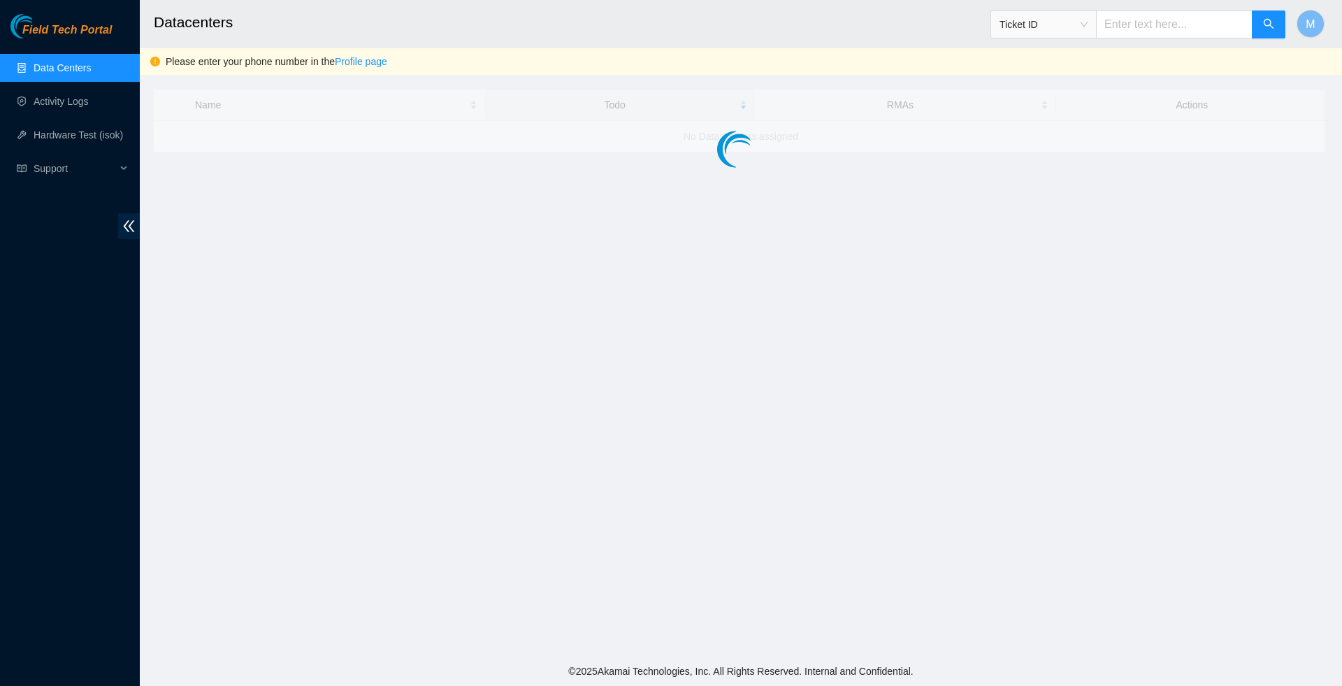
click at [1077, 29] on span "Ticket ID" at bounding box center [1044, 24] width 88 height 21
click at [1039, 163] on div "Tracking Number" at bounding box center [1040, 162] width 89 height 15
click at [1158, 15] on input "text" at bounding box center [1174, 24] width 157 height 28
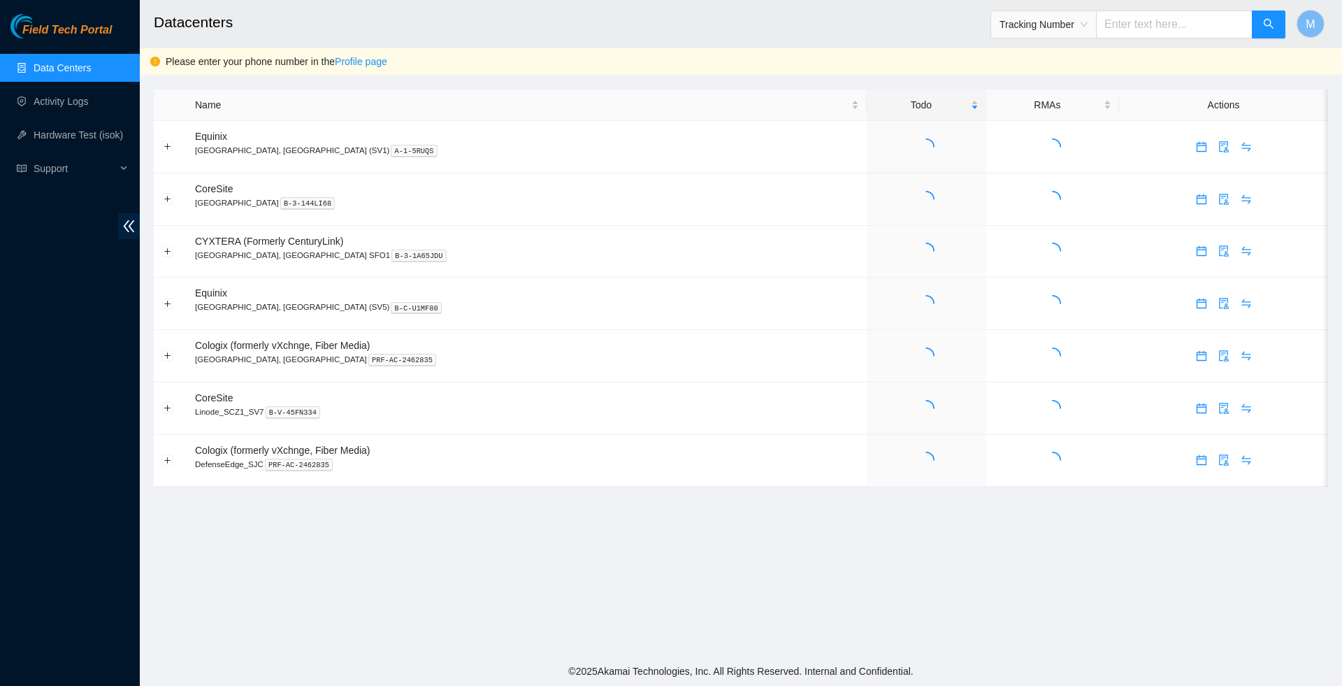
paste input "414739614477"
type input "414739614477"
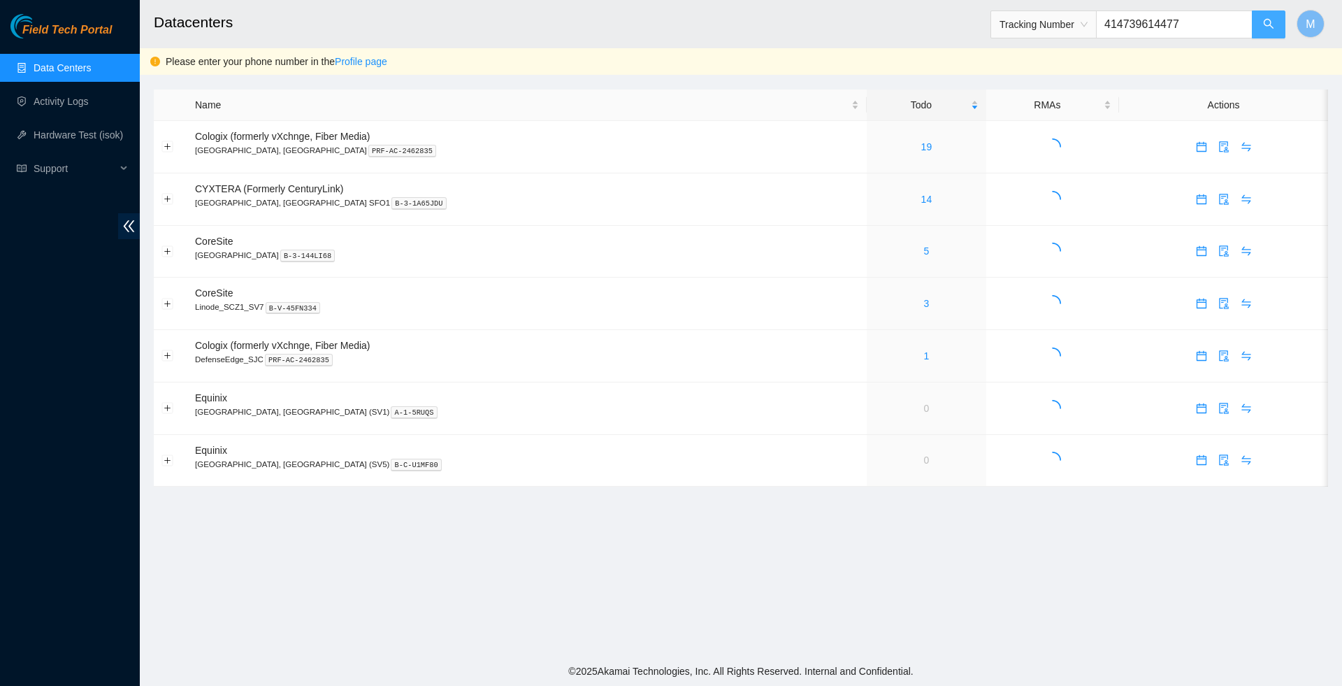
click at [1267, 23] on icon "search" at bounding box center [1268, 23] width 11 height 11
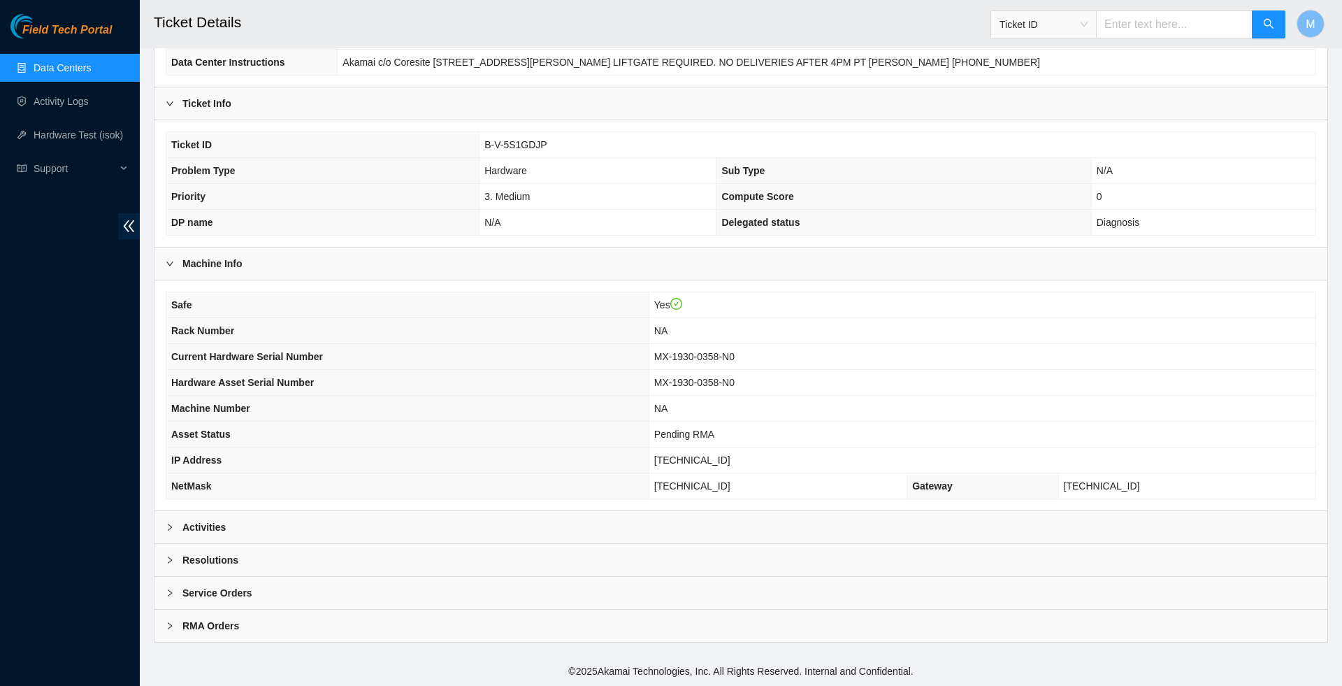
scroll to position [205, 0]
click at [168, 526] on icon "right" at bounding box center [170, 527] width 8 height 8
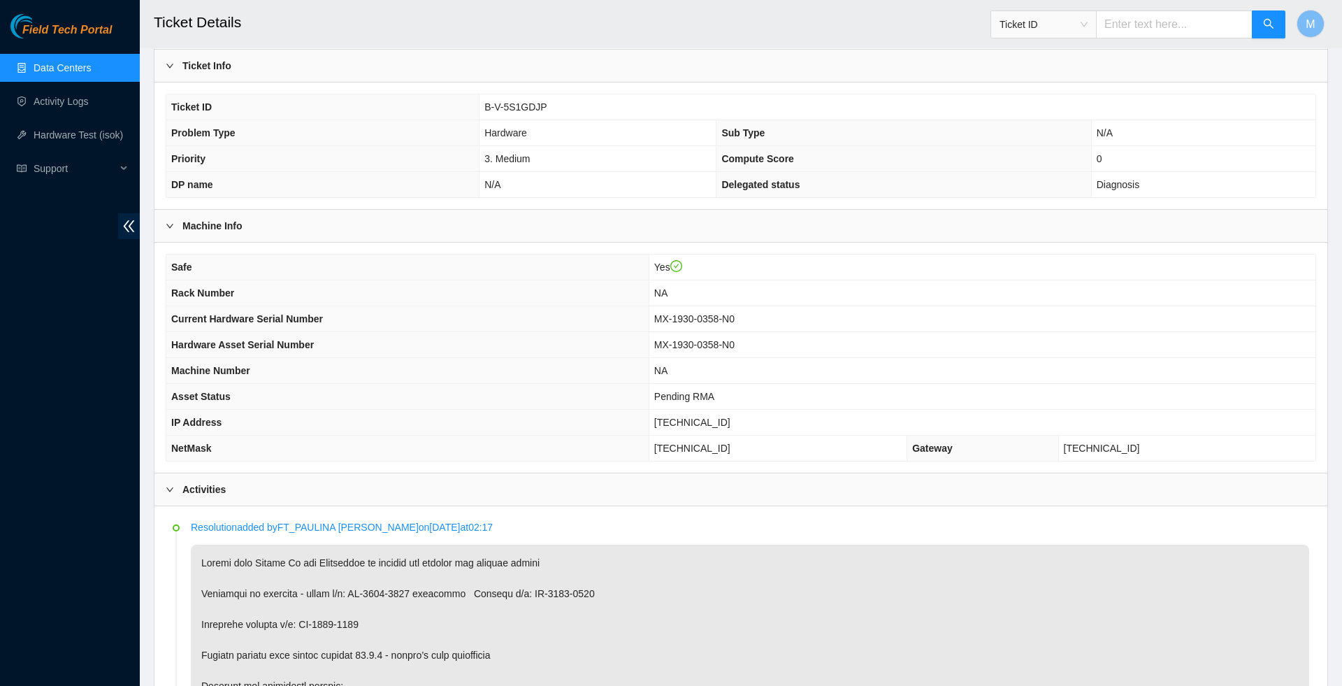
scroll to position [164, 0]
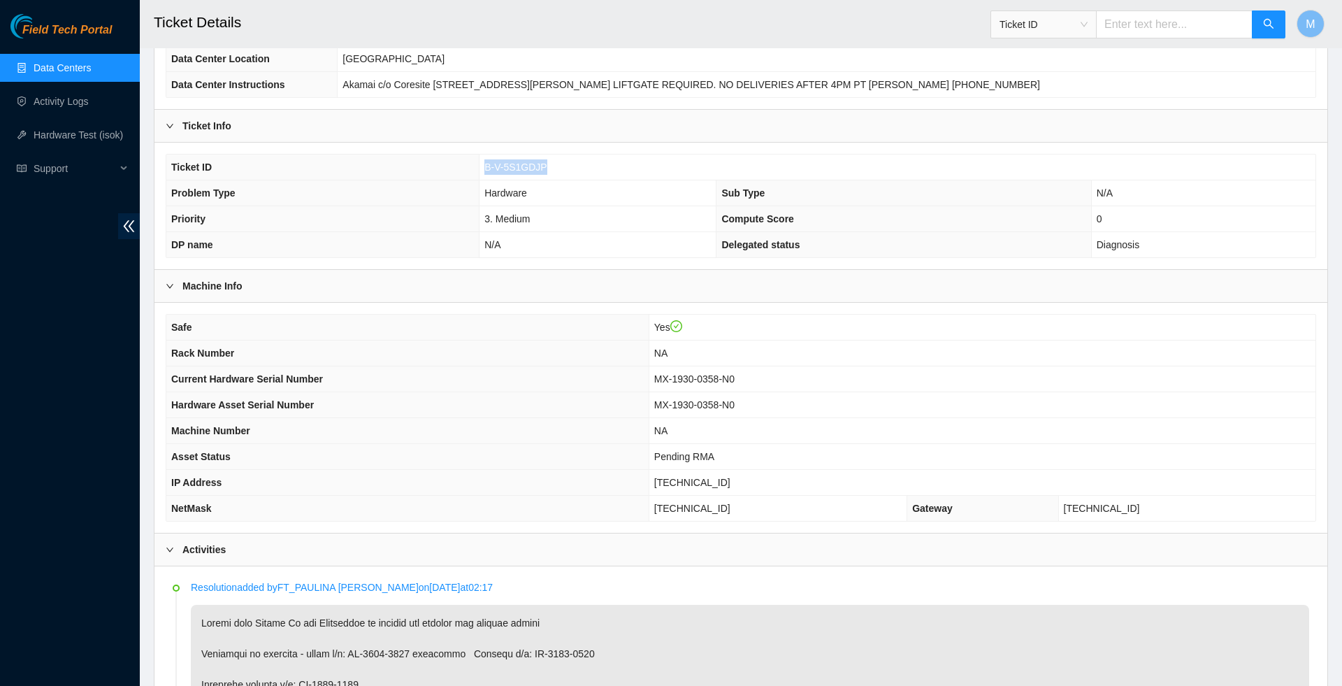
drag, startPoint x: 551, startPoint y: 172, endPoint x: 487, endPoint y: 170, distance: 64.3
click at [487, 170] on td "B-V-5S1GDJP" at bounding box center [898, 167] width 836 height 26
copy span "B-V-5S1GDJP"
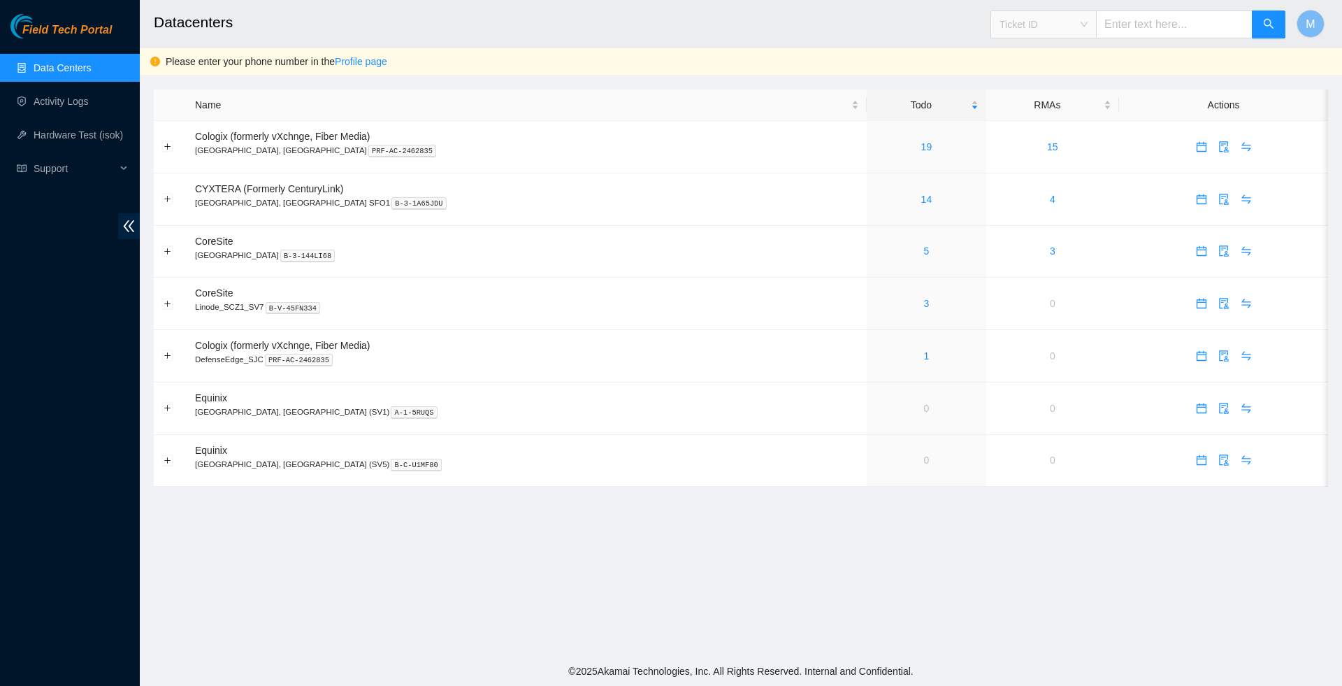
click at [1078, 29] on span "Ticket ID" at bounding box center [1044, 24] width 88 height 21
click at [1036, 162] on div "Tracking Number" at bounding box center [1040, 162] width 89 height 15
click at [1137, 29] on input "text" at bounding box center [1174, 24] width 157 height 28
paste input "414739614352"
type input "414739614352"
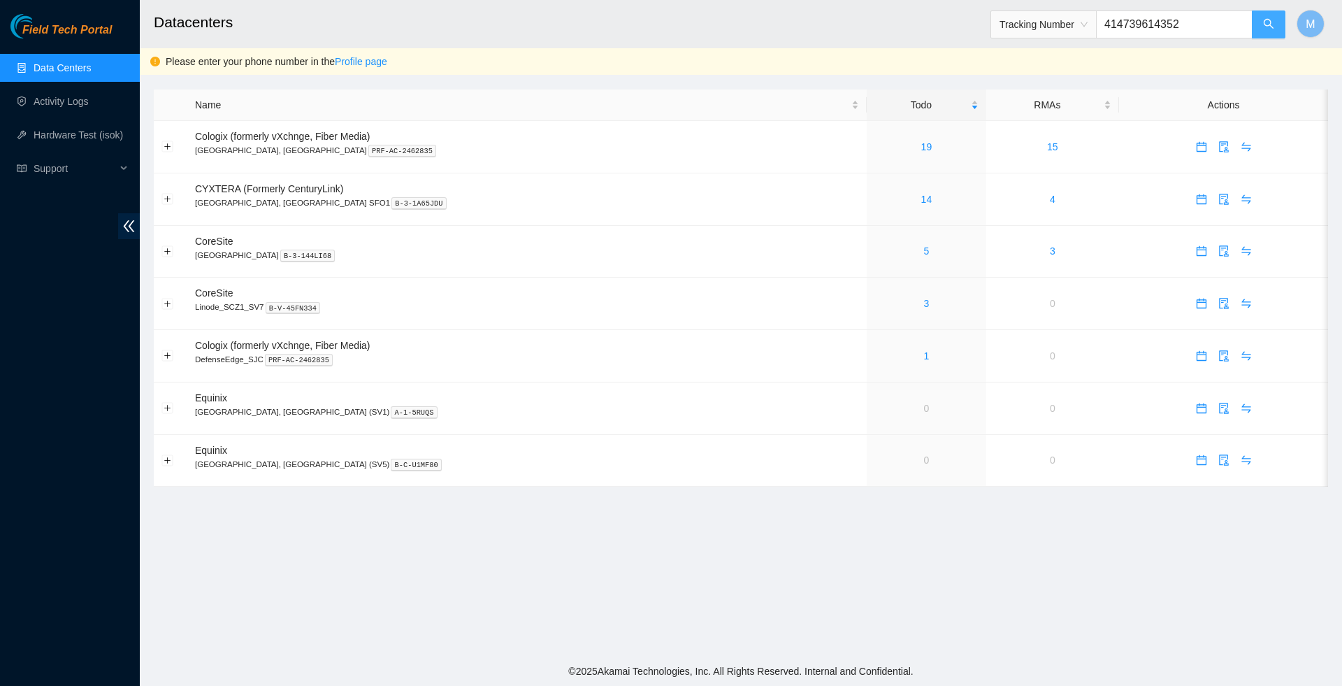
click at [1268, 21] on icon "search" at bounding box center [1268, 23] width 11 height 11
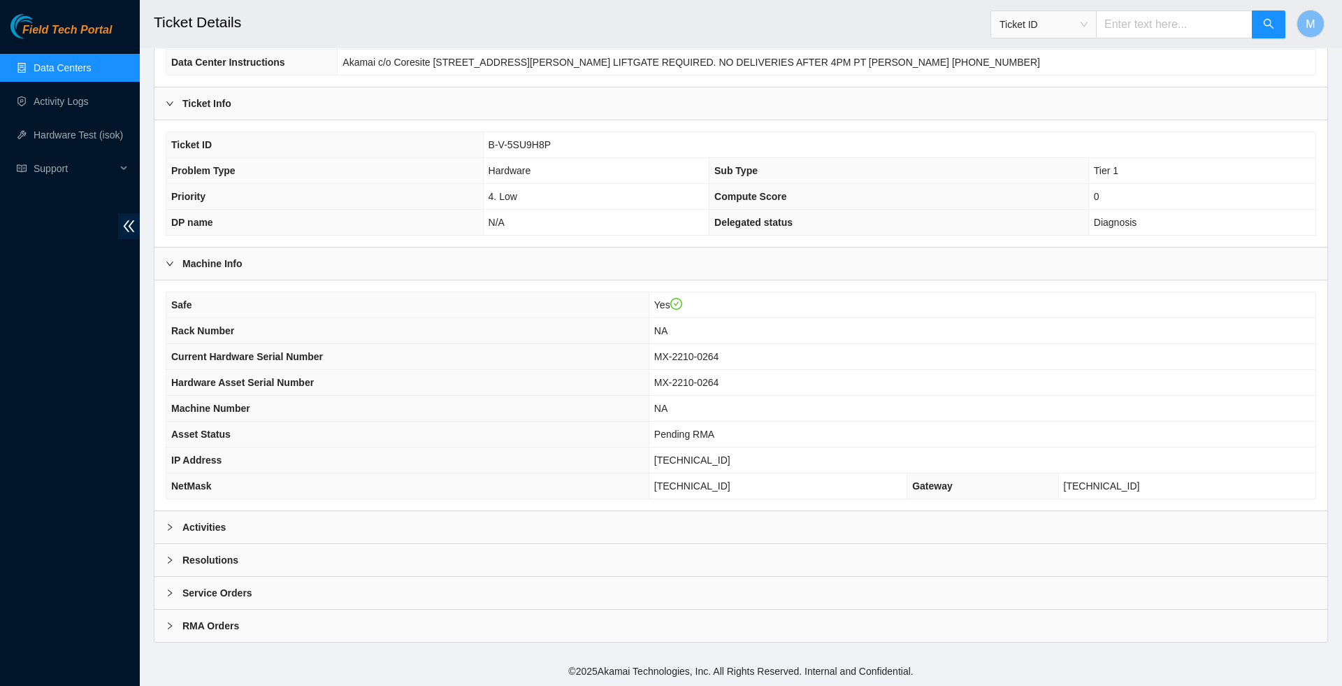
scroll to position [205, 0]
click at [229, 522] on div "Activities" at bounding box center [740, 527] width 1173 height 32
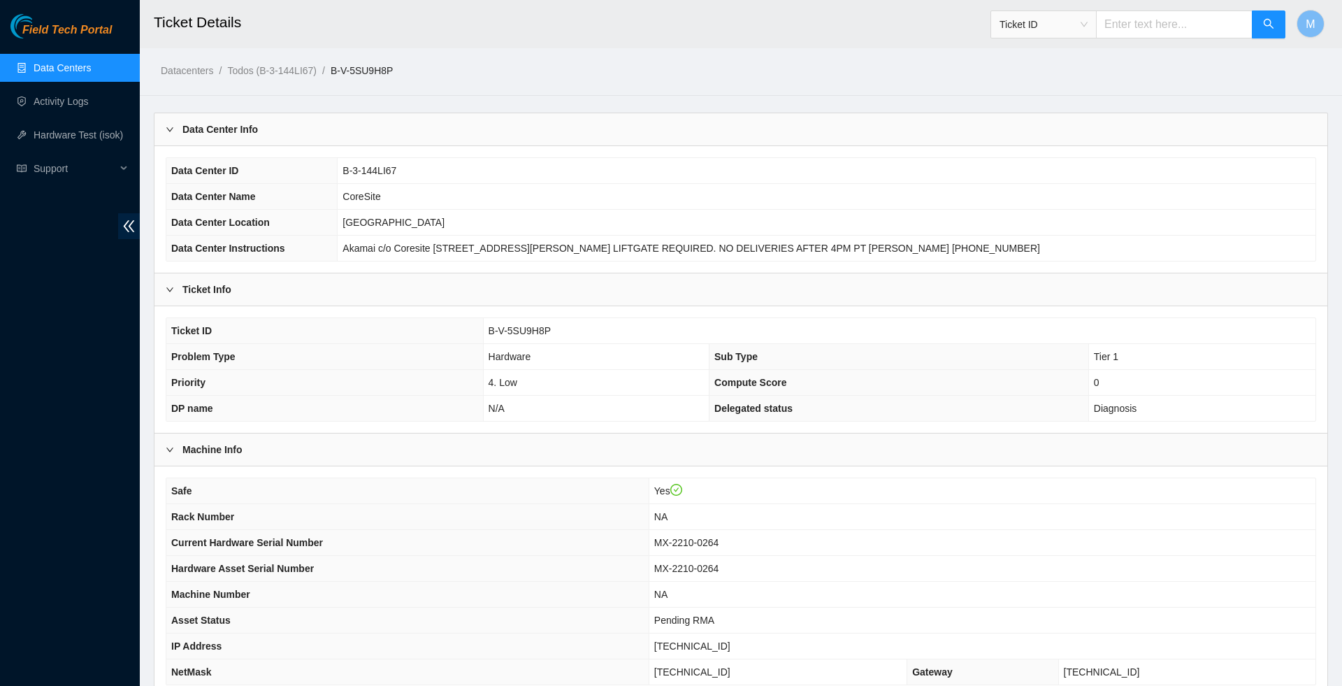
scroll to position [0, 0]
drag, startPoint x: 560, startPoint y: 334, endPoint x: 487, endPoint y: 338, distance: 72.8
click at [487, 338] on td "B-V-5SU9H8P" at bounding box center [899, 331] width 833 height 26
copy span "B-V-5SU9H8P"
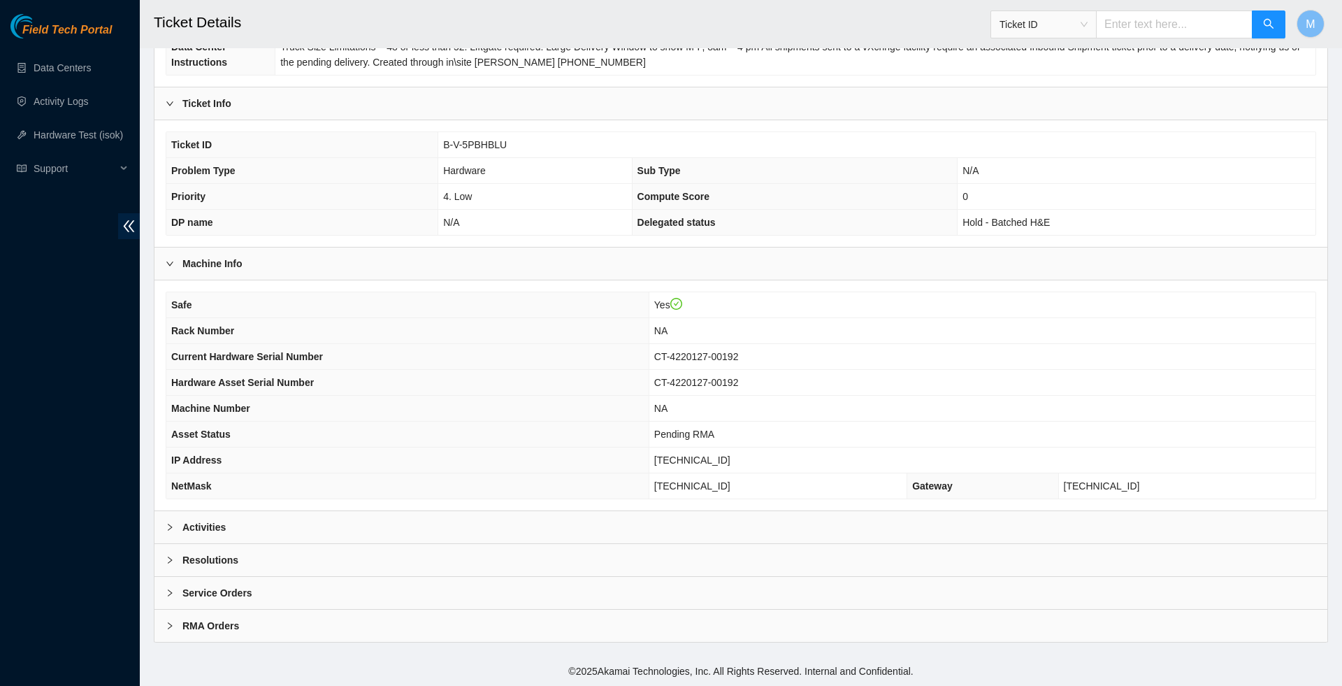
scroll to position [252, 0]
click at [171, 524] on icon "right" at bounding box center [170, 527] width 4 height 7
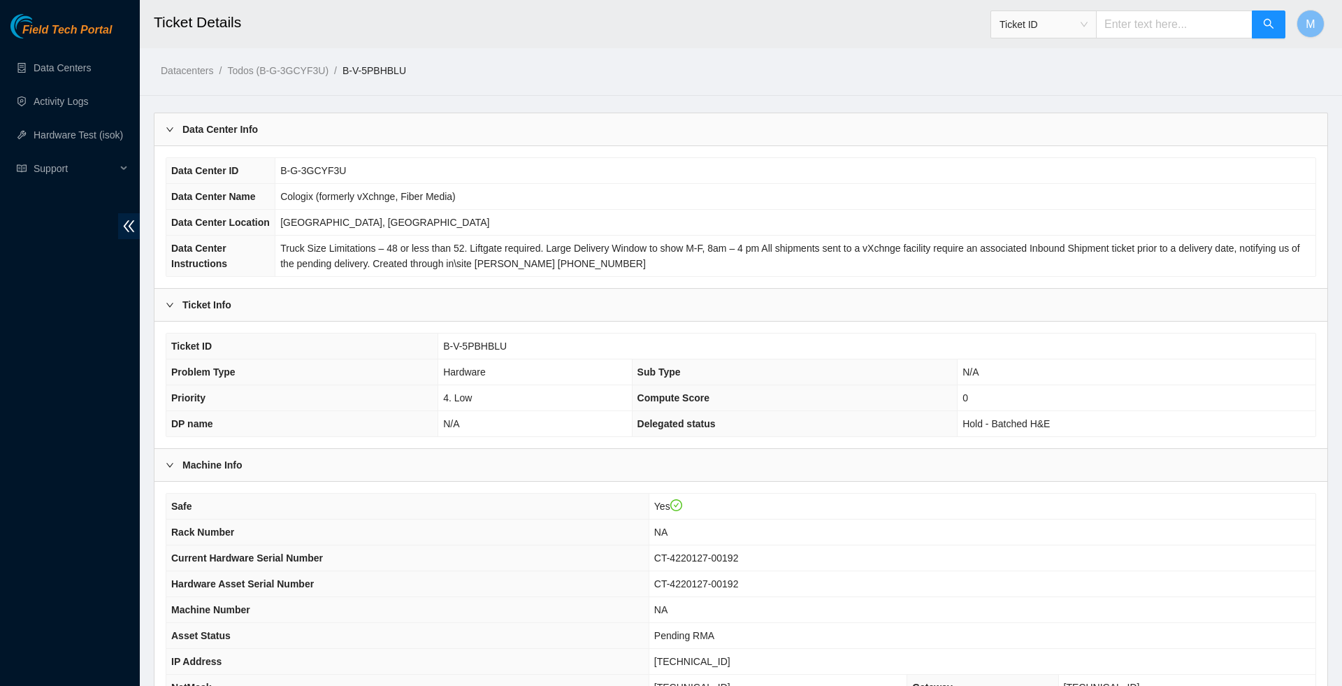
scroll to position [0, 0]
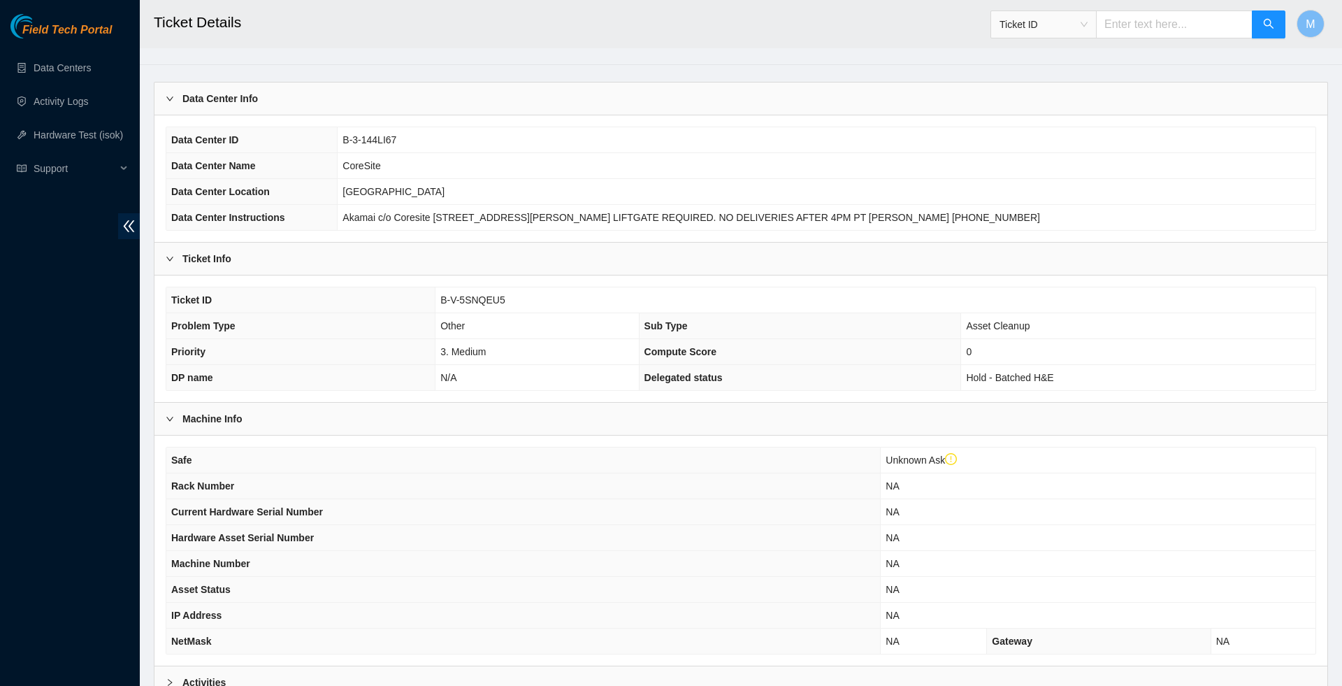
scroll to position [143, 0]
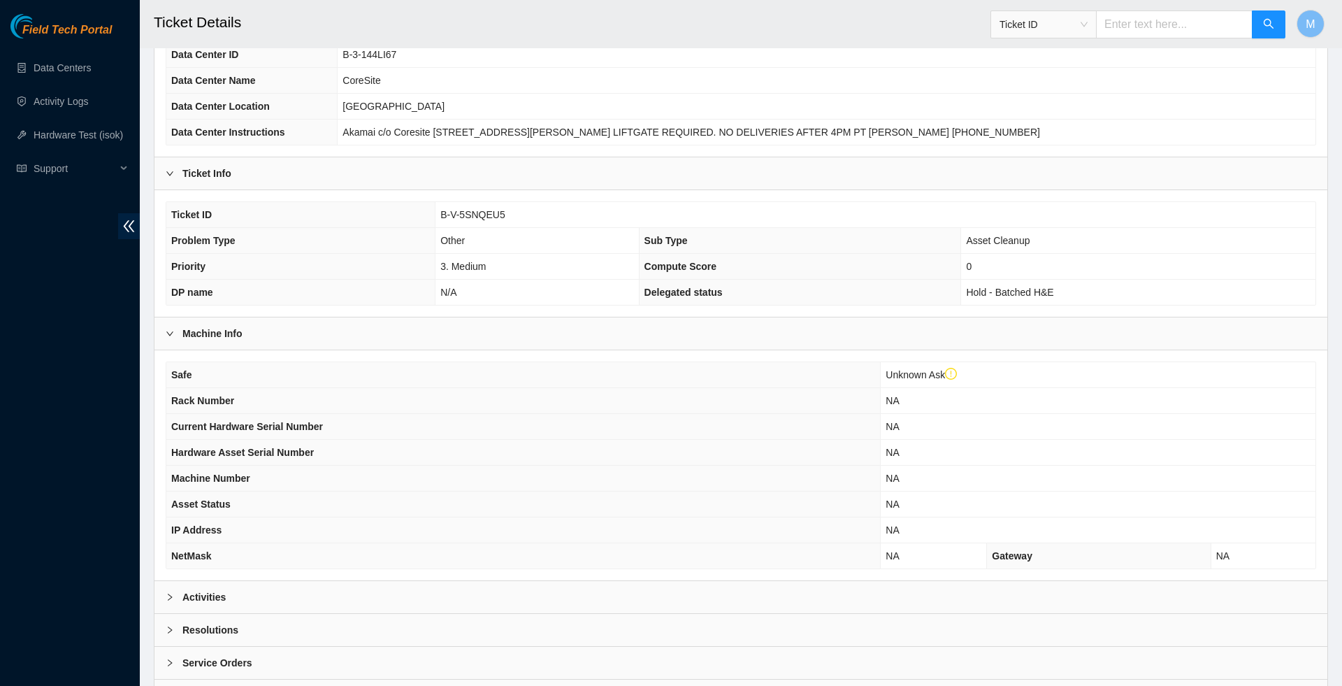
click at [169, 601] on icon "right" at bounding box center [170, 597] width 4 height 7
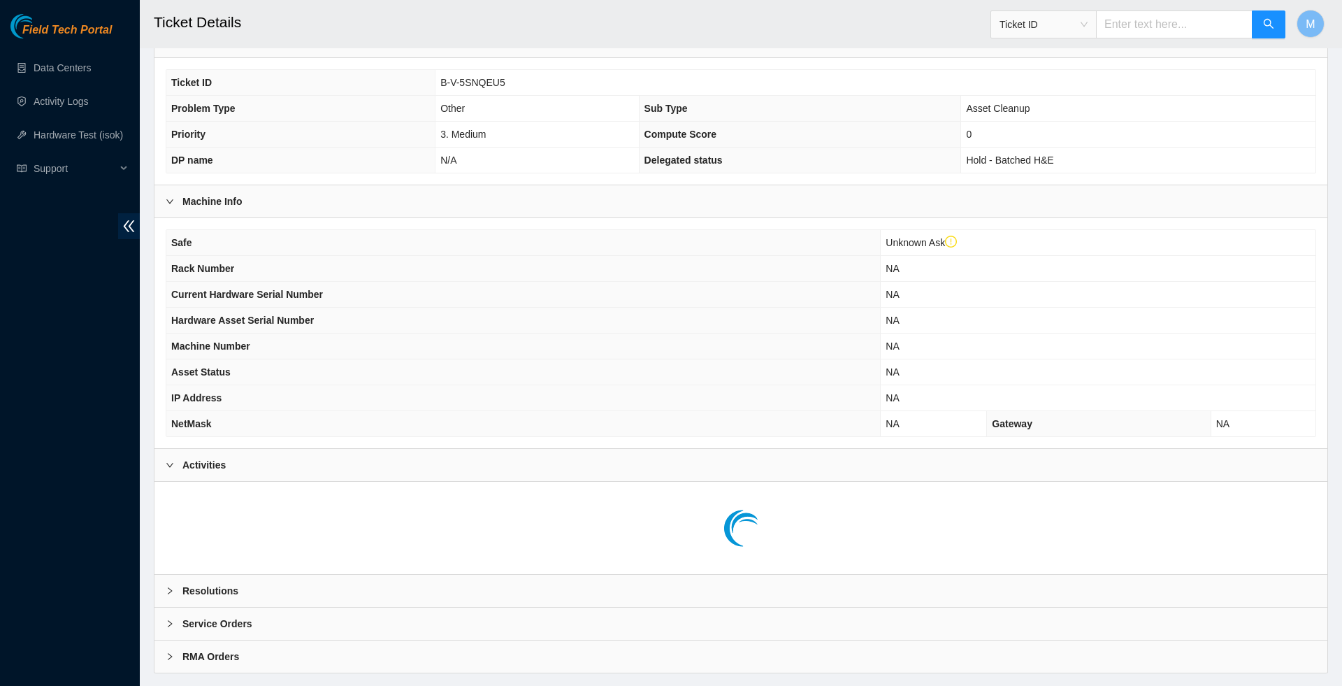
scroll to position [275, 0]
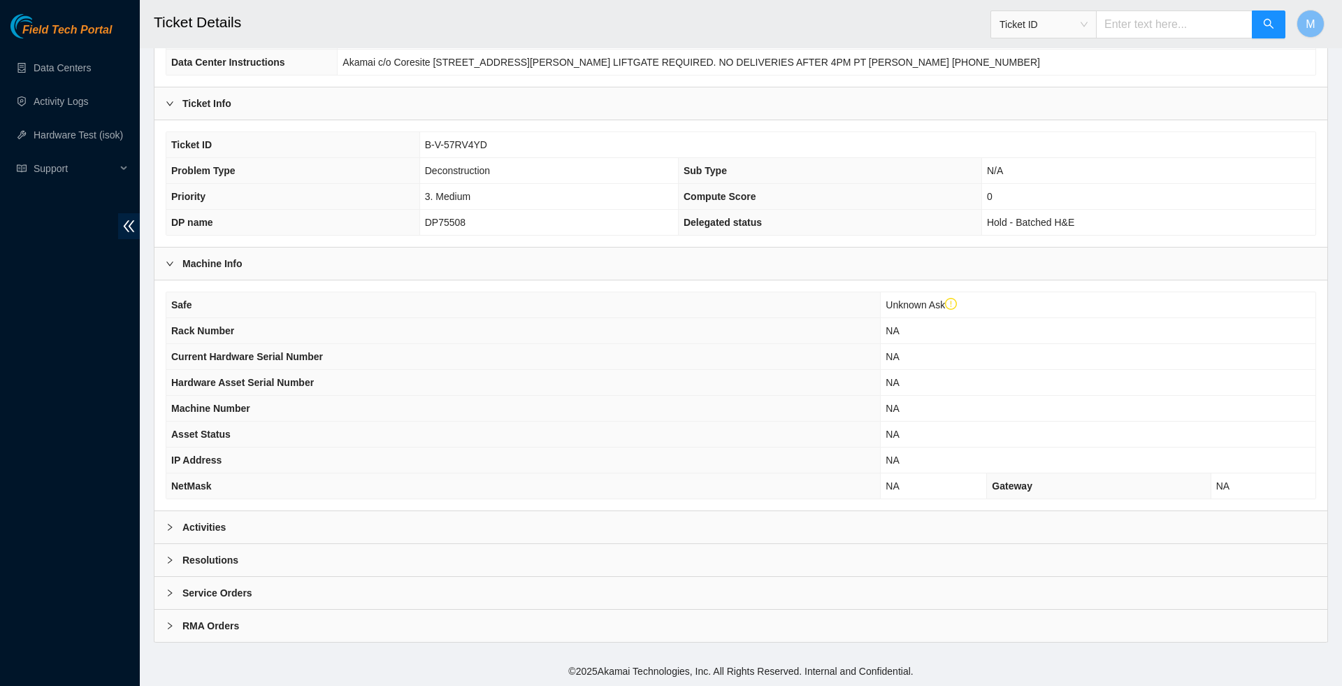
scroll to position [232, 0]
click at [168, 524] on icon "right" at bounding box center [170, 527] width 8 height 8
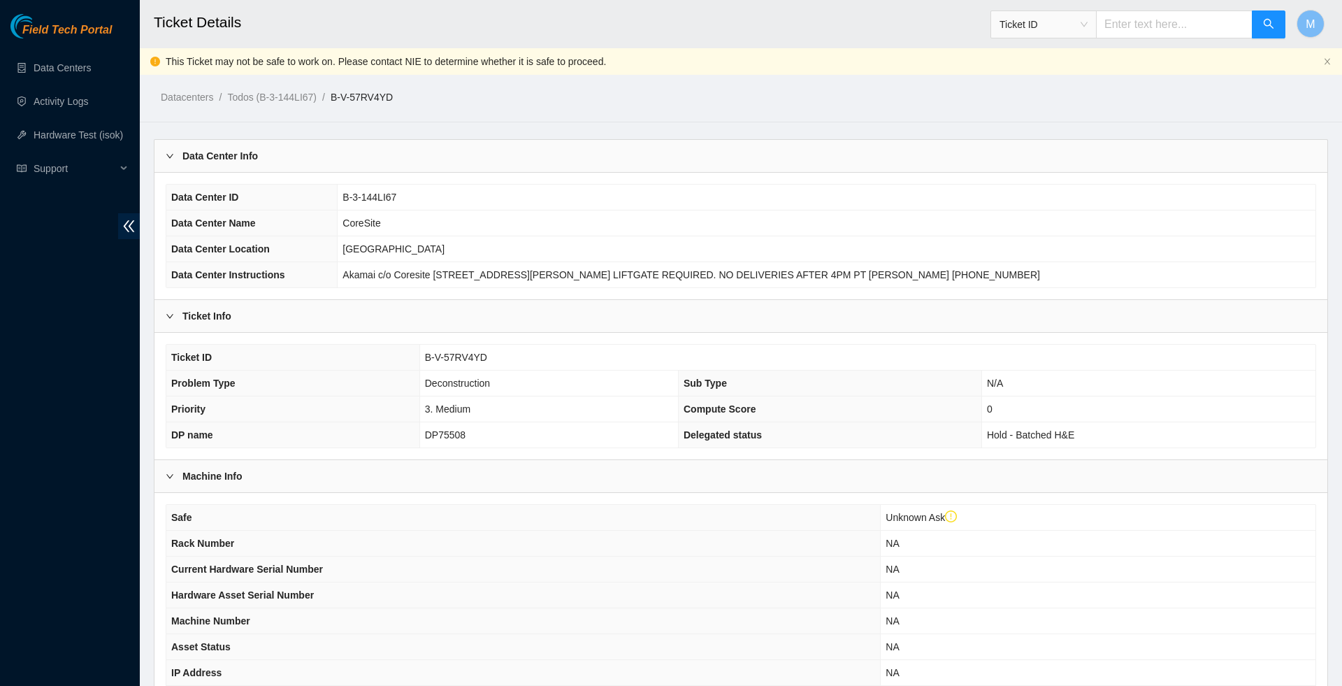
scroll to position [0, 0]
